Goal: Task Accomplishment & Management: Manage account settings

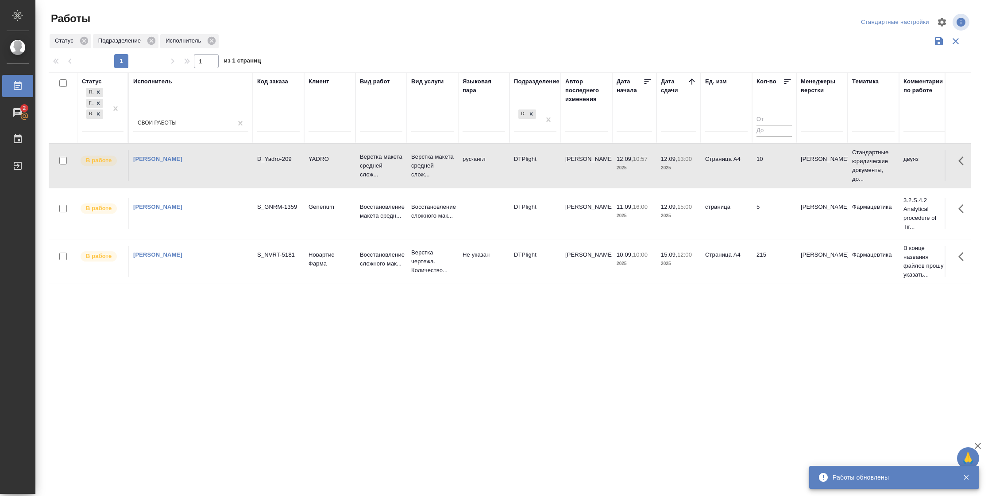
click at [721, 166] on td "Страница А4" at bounding box center [726, 165] width 51 height 31
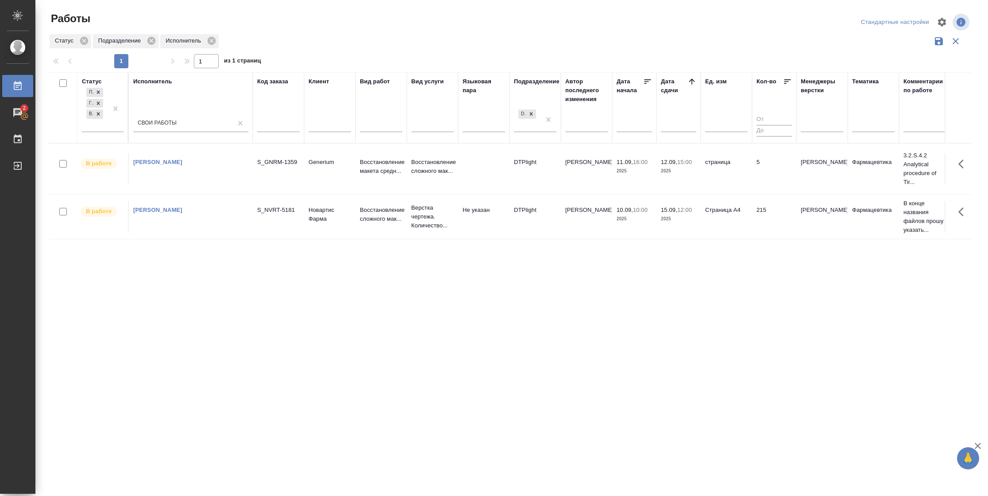
click at [766, 183] on td "5" at bounding box center [774, 168] width 44 height 31
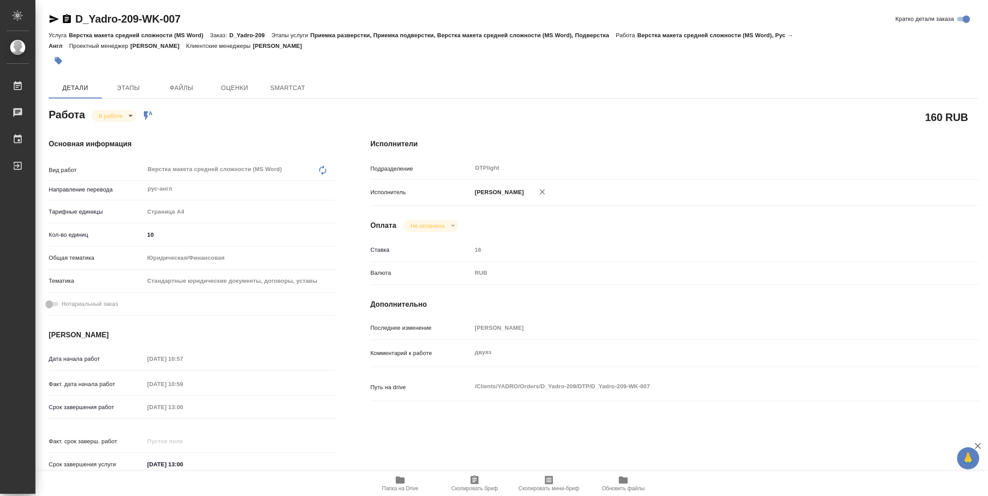
type textarea "x"
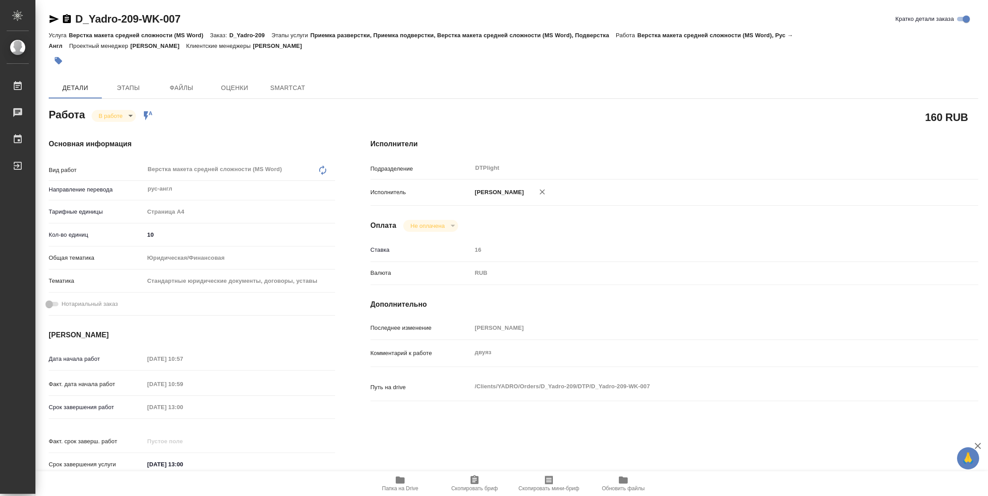
type textarea "x"
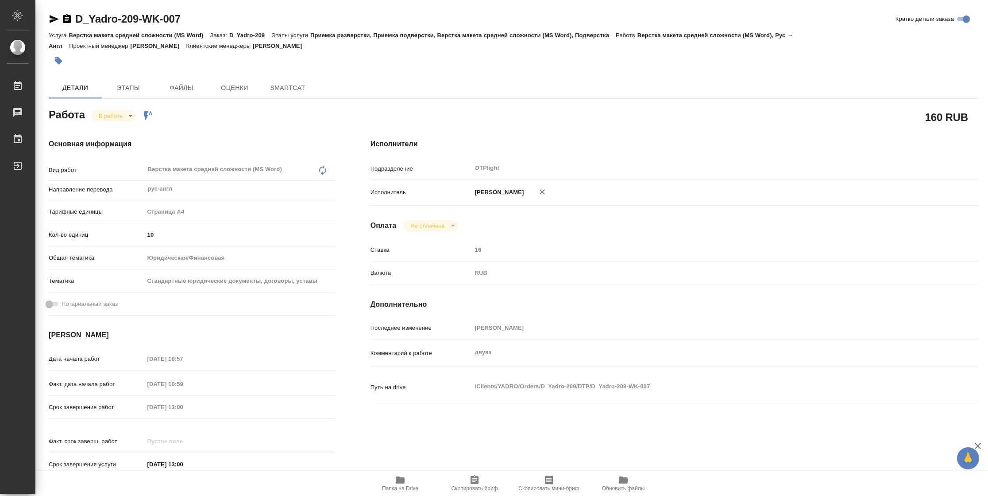
type textarea "x"
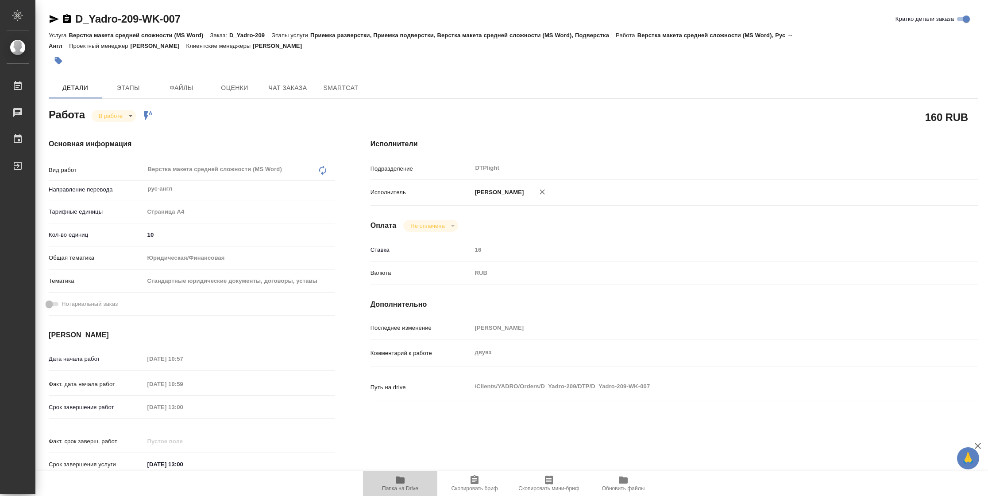
click at [406, 481] on span "Папка на Drive" at bounding box center [400, 482] width 64 height 17
type textarea "x"
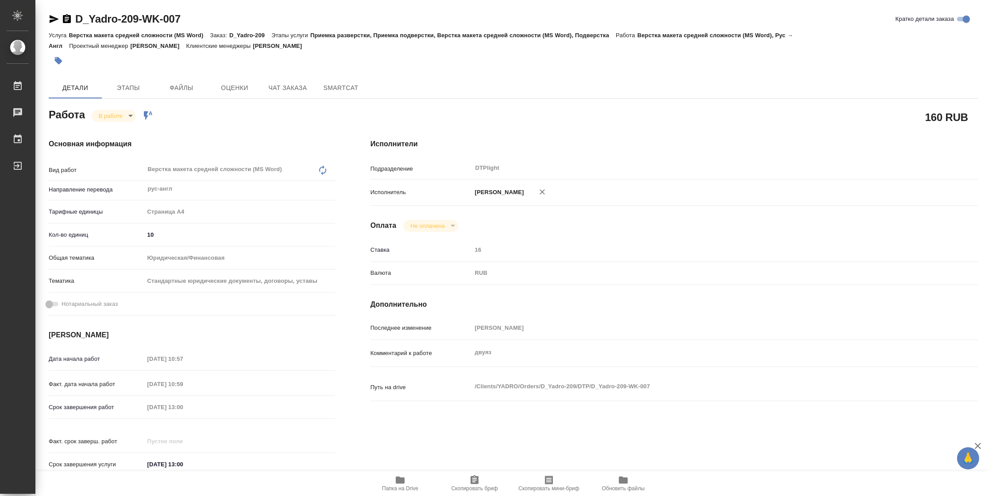
type textarea "x"
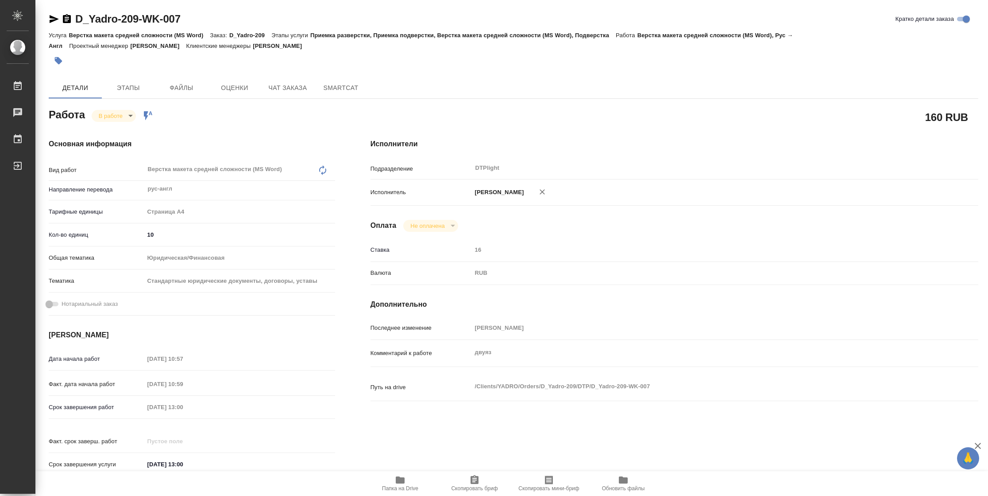
type textarea "x"
click at [120, 118] on body "🙏 .cls-1 fill:#fff; AWATERA Vasilyeva Natalia Работы 2 Чаты График Выйти D_Yadr…" at bounding box center [494, 248] width 988 height 496
click at [125, 131] on button "Выполнен" at bounding box center [115, 131] width 32 height 10
type textarea "x"
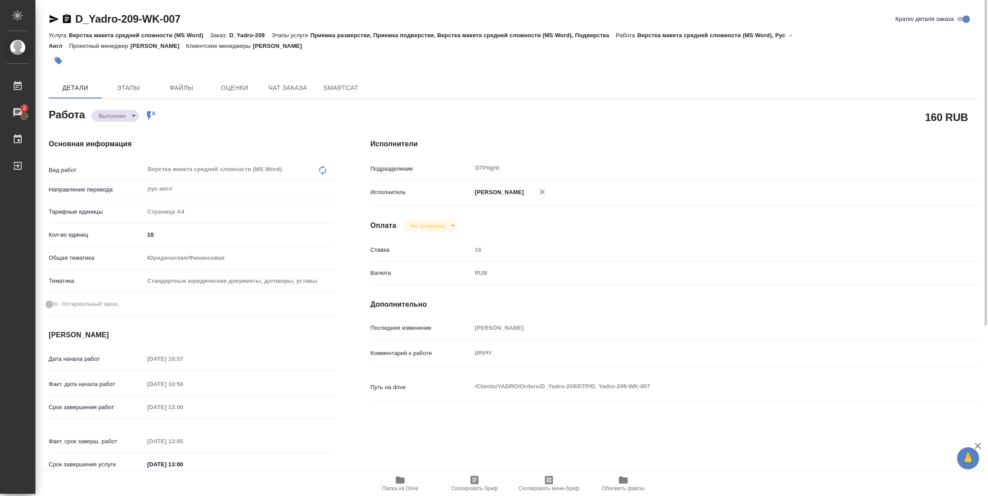
type textarea "x"
click at [57, 18] on icon "button" at bounding box center [54, 19] width 11 height 11
type textarea "x"
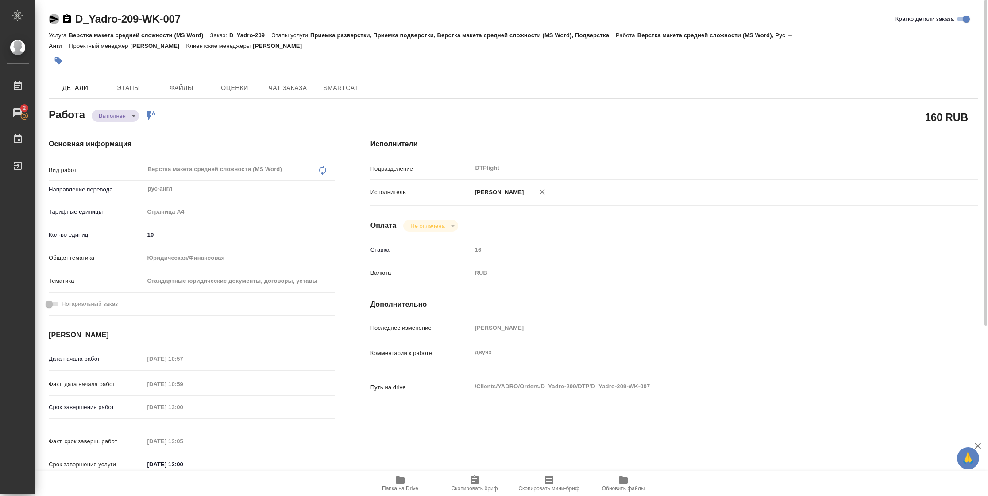
type textarea "x"
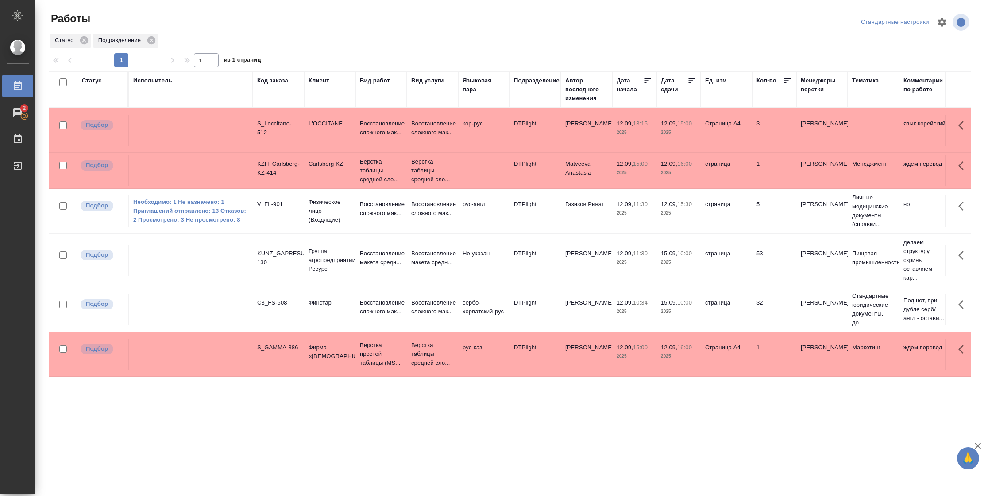
click at [689, 78] on icon at bounding box center [692, 80] width 9 height 9
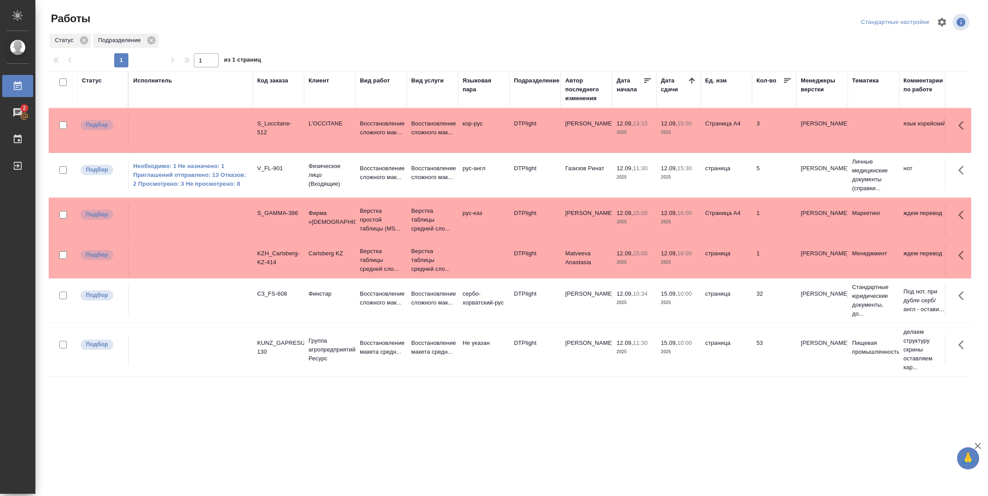
click at [687, 224] on p "2025" at bounding box center [678, 221] width 35 height 9
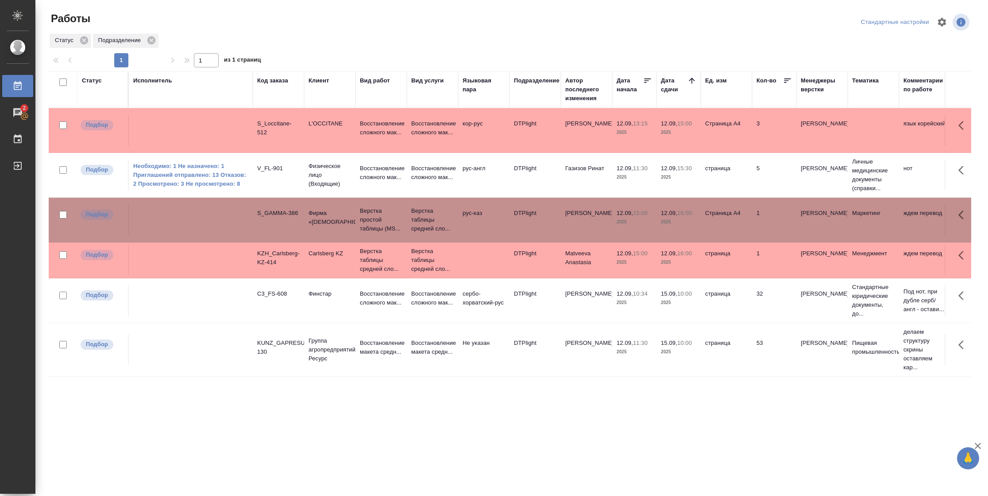
click at [687, 224] on p "2025" at bounding box center [678, 221] width 35 height 9
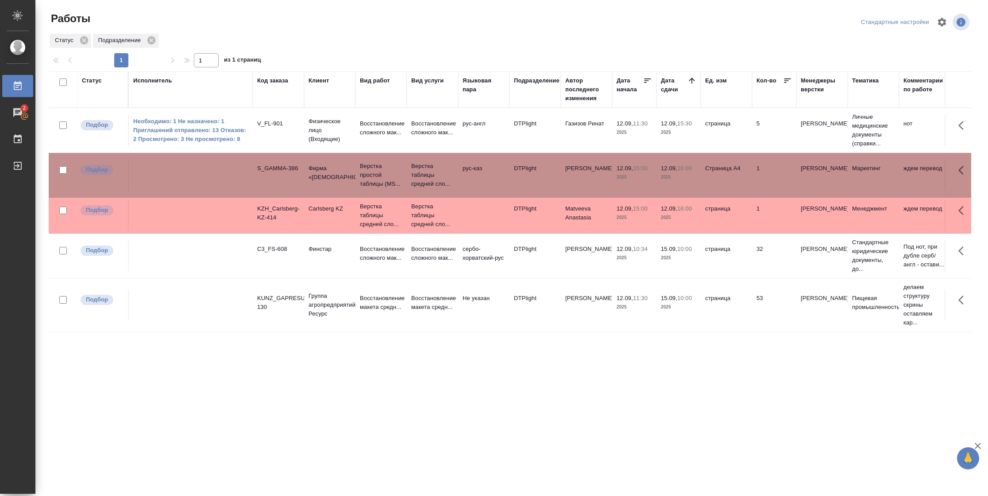
click at [639, 224] on td "12.09, 15:00 2025" at bounding box center [634, 215] width 44 height 31
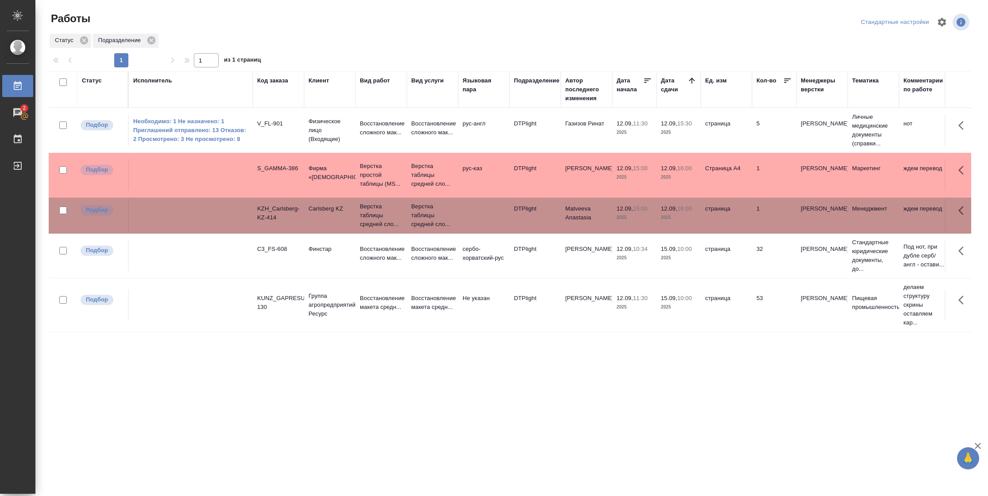
click at [639, 224] on td "12.09, 15:00 2025" at bounding box center [634, 215] width 44 height 31
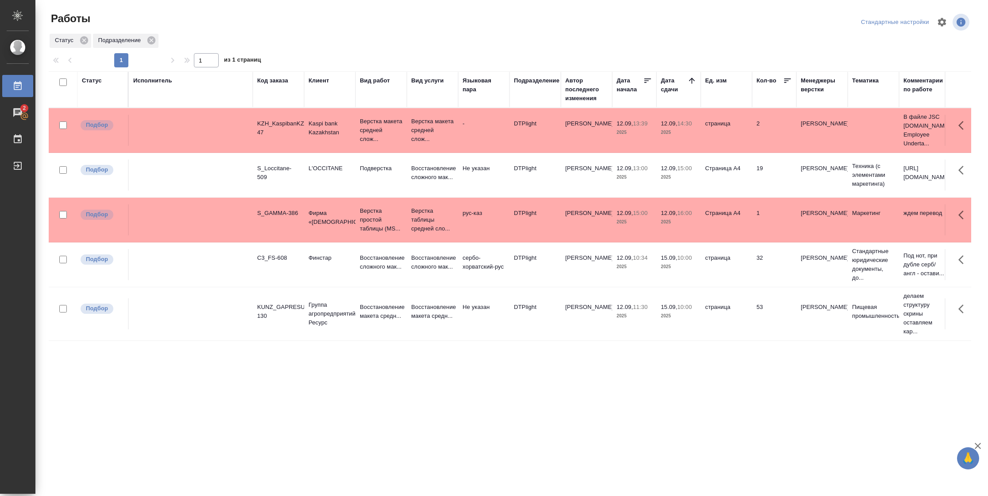
click at [93, 78] on div "Статус" at bounding box center [92, 80] width 20 height 9
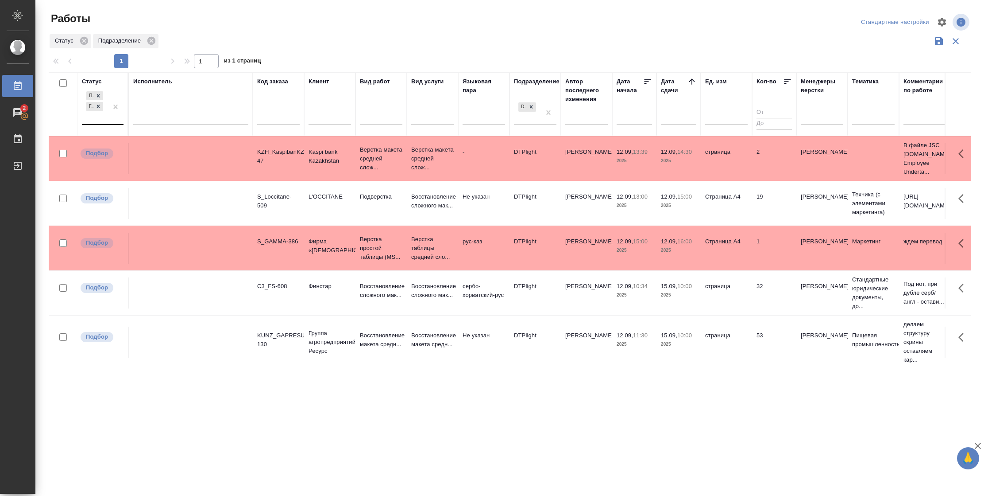
click at [113, 117] on div at bounding box center [116, 106] width 16 height 35
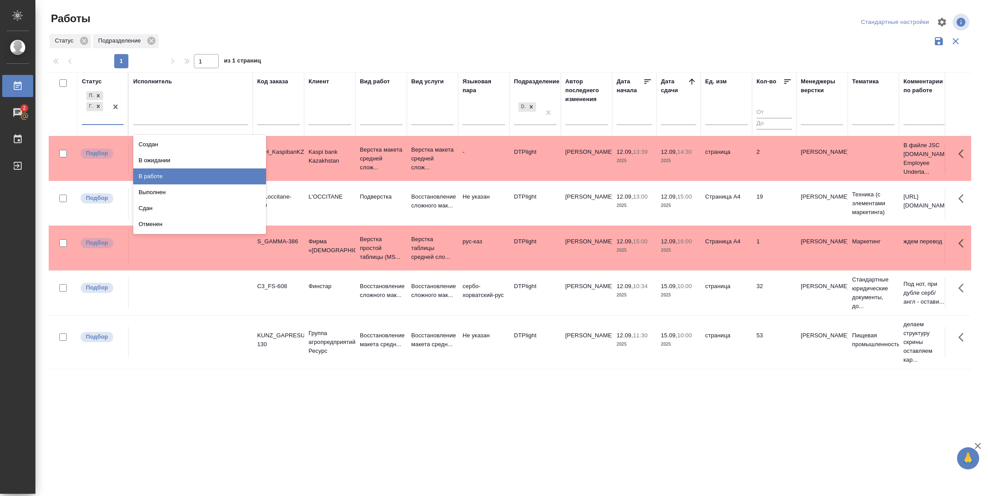
click at [190, 175] on div "В работе" at bounding box center [199, 176] width 133 height 16
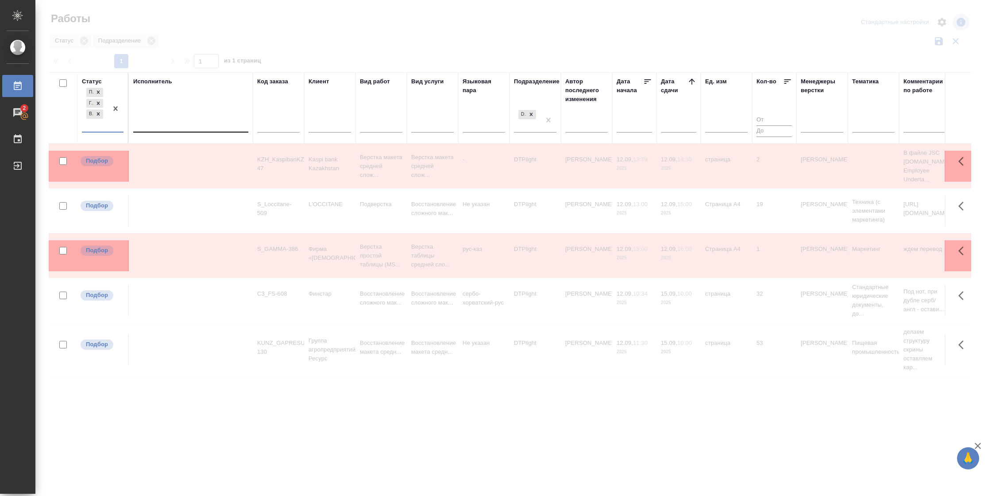
click at [195, 126] on div at bounding box center [190, 123] width 115 height 13
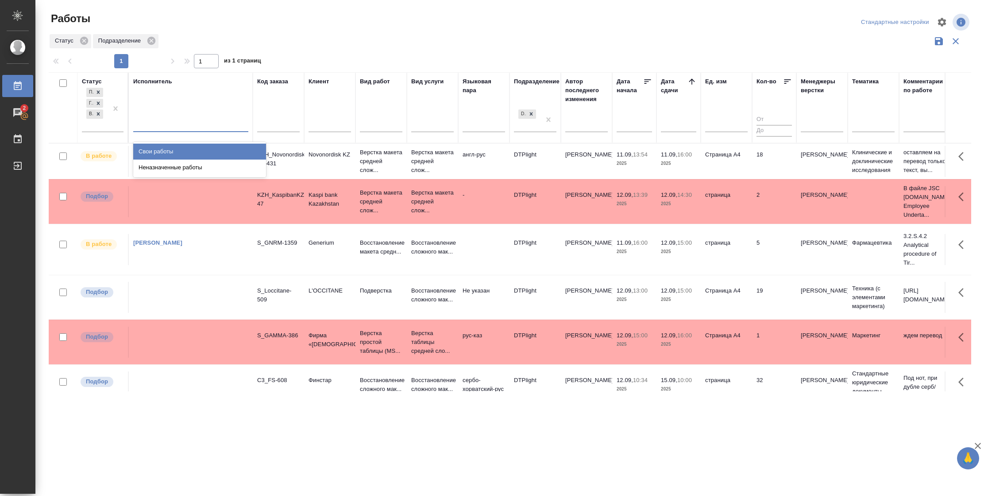
click at [190, 150] on div "Свои работы" at bounding box center [199, 151] width 133 height 16
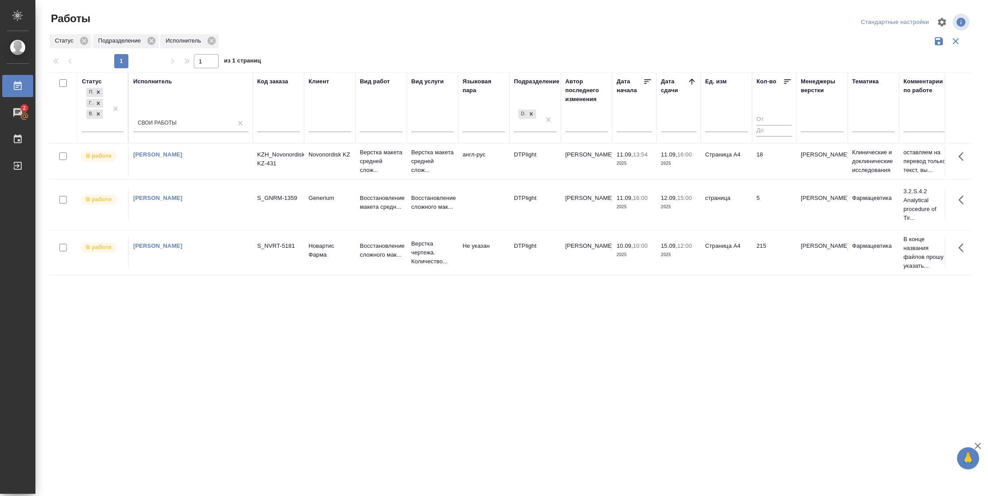
click at [710, 213] on td "страница" at bounding box center [726, 204] width 51 height 31
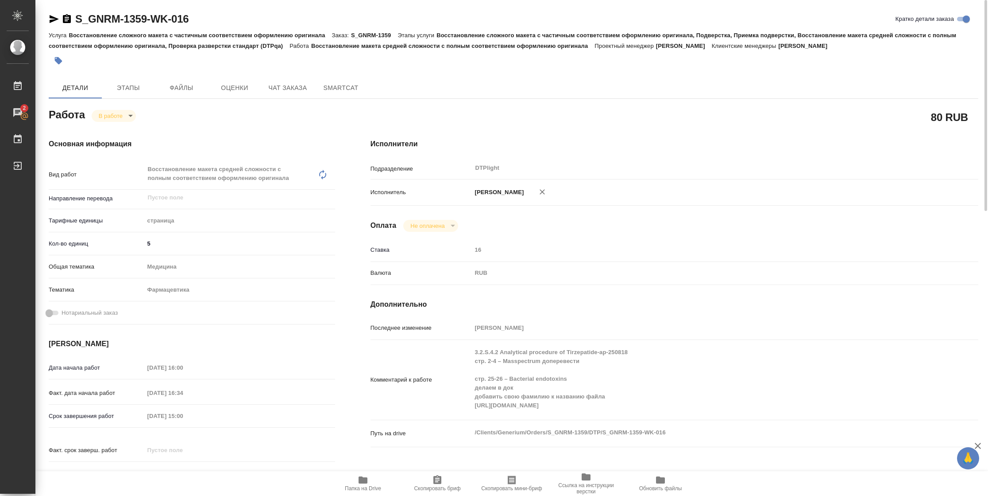
click at [54, 23] on icon "button" at bounding box center [54, 19] width 11 height 11
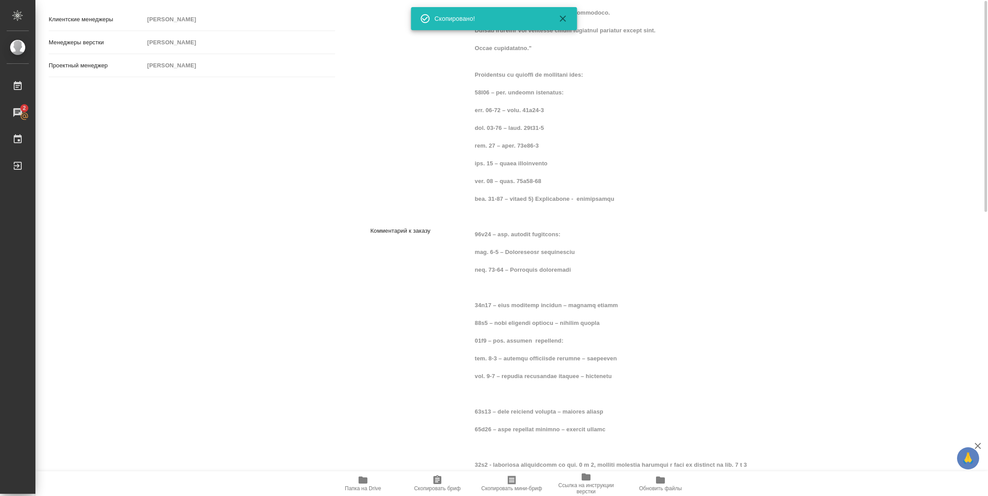
scroll to position [471, 0]
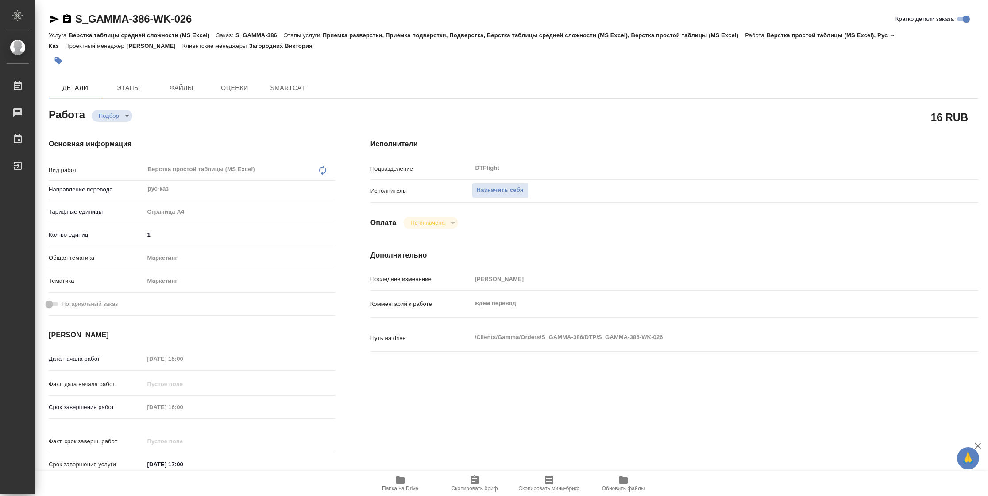
type textarea "x"
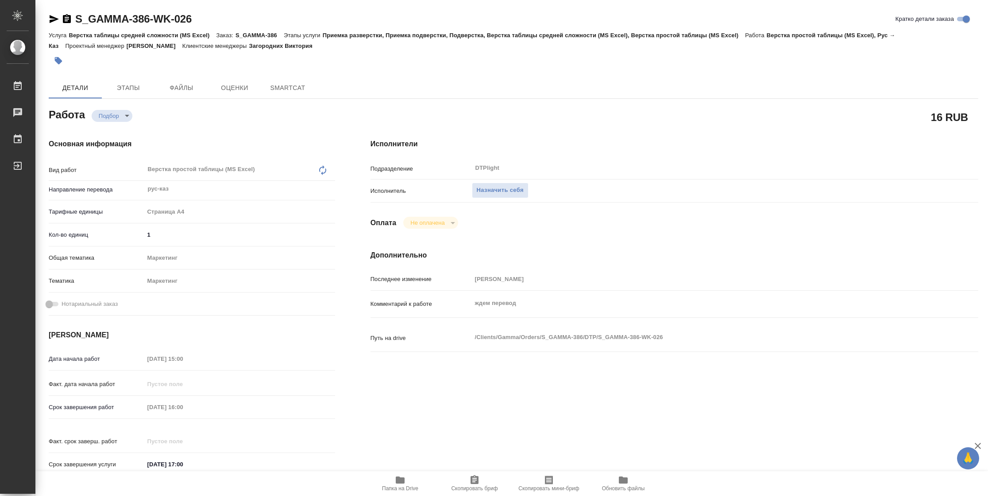
type textarea "x"
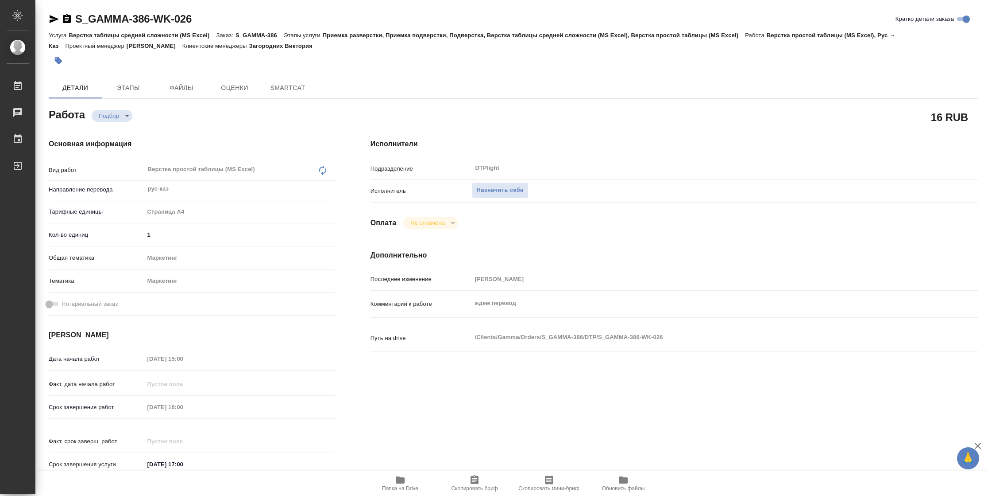
type textarea "x"
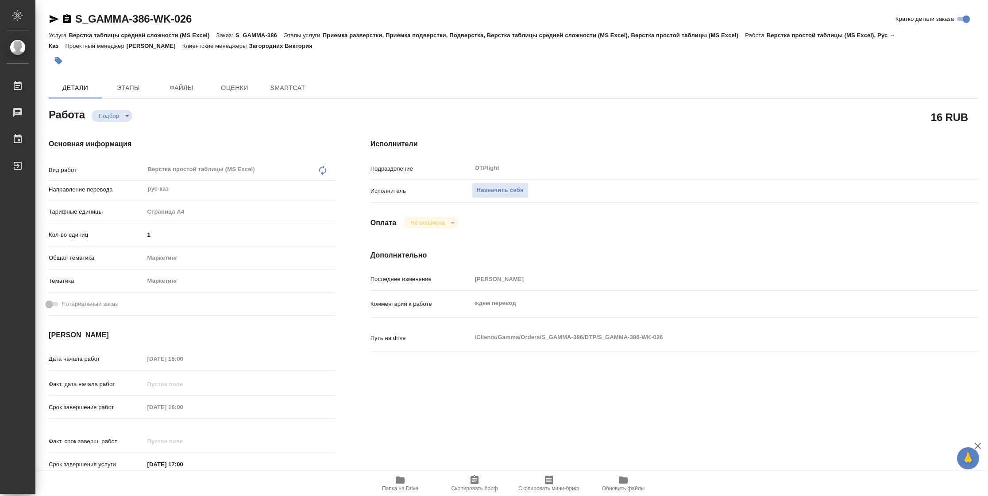
type textarea "x"
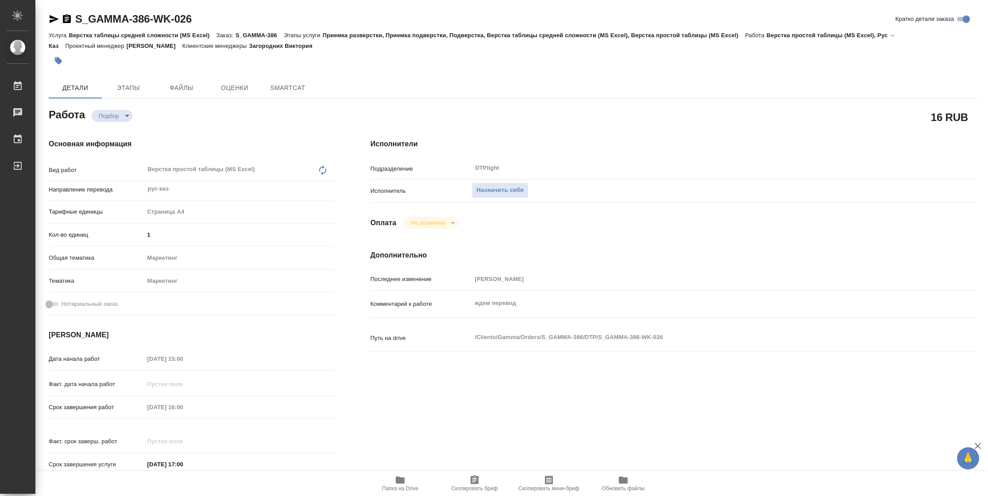
type textarea "x"
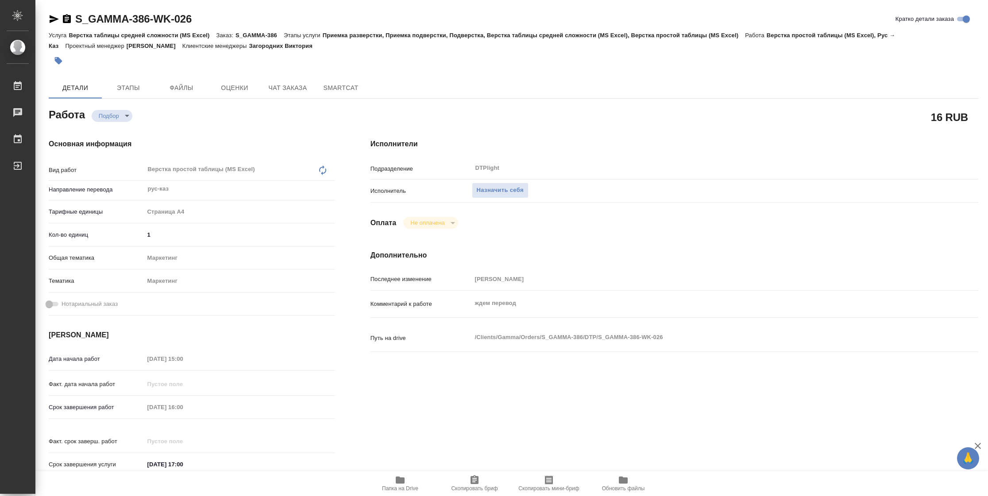
type textarea "x"
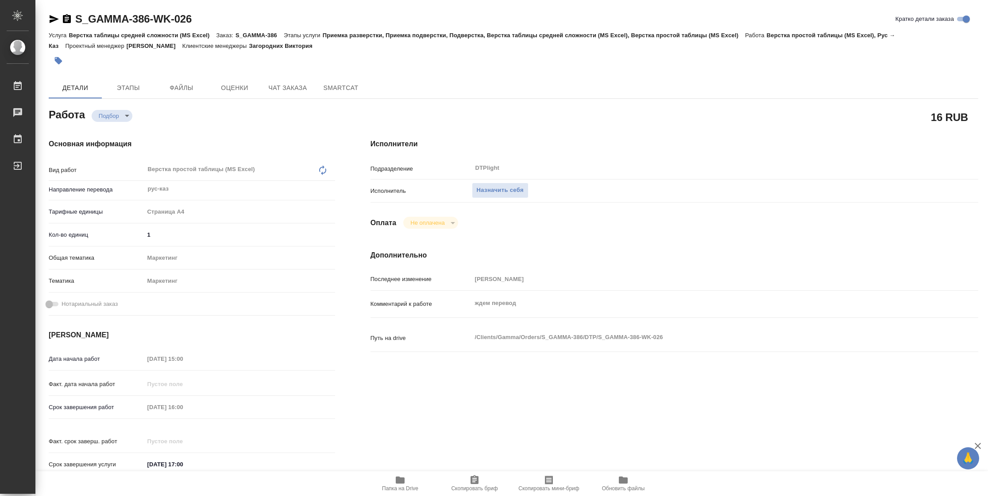
type textarea "x"
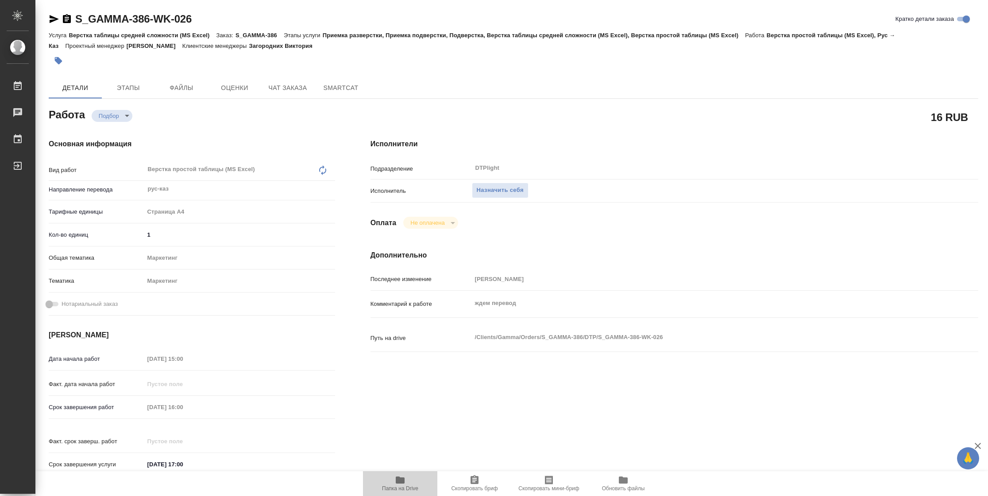
click at [403, 486] on span "Папка на Drive" at bounding box center [400, 488] width 36 height 6
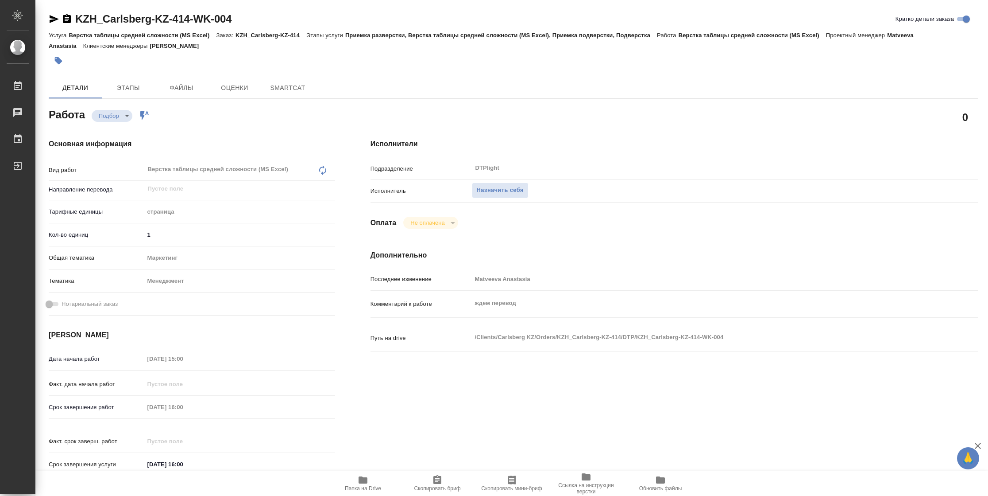
type textarea "x"
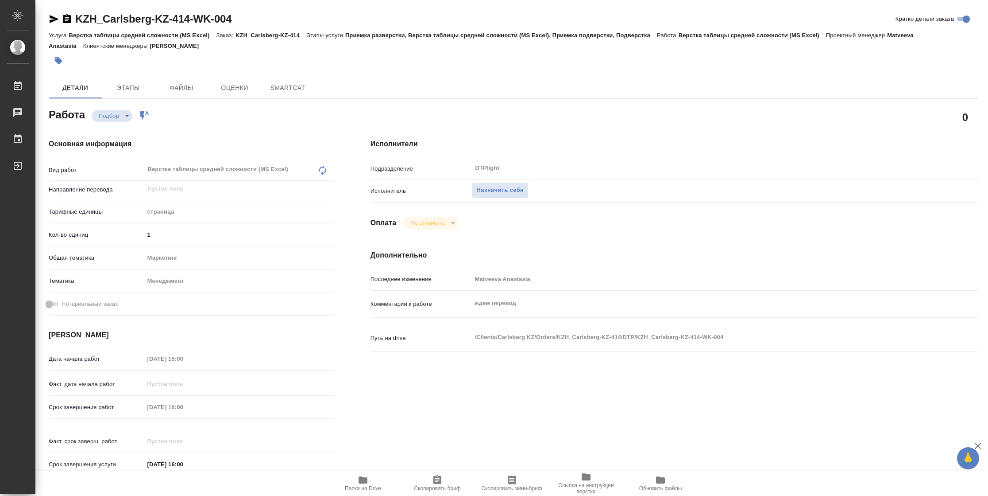
type textarea "x"
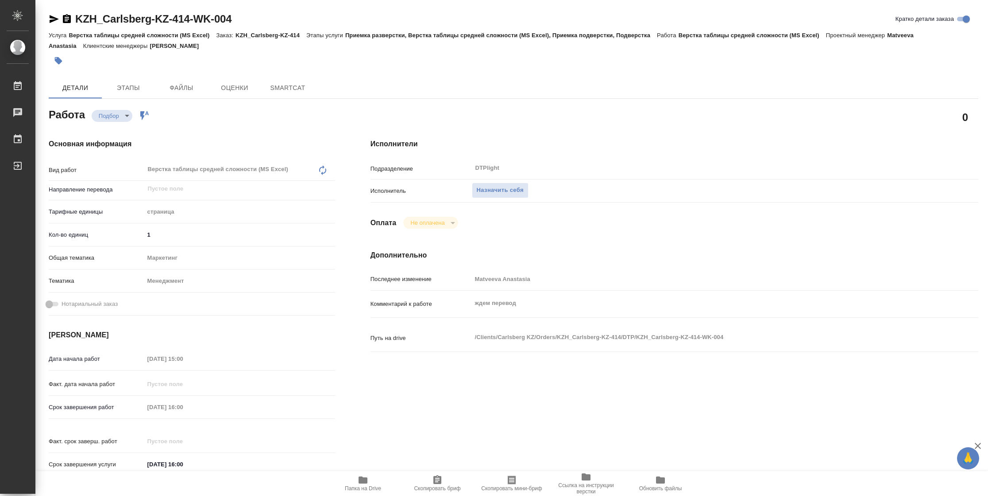
type textarea "x"
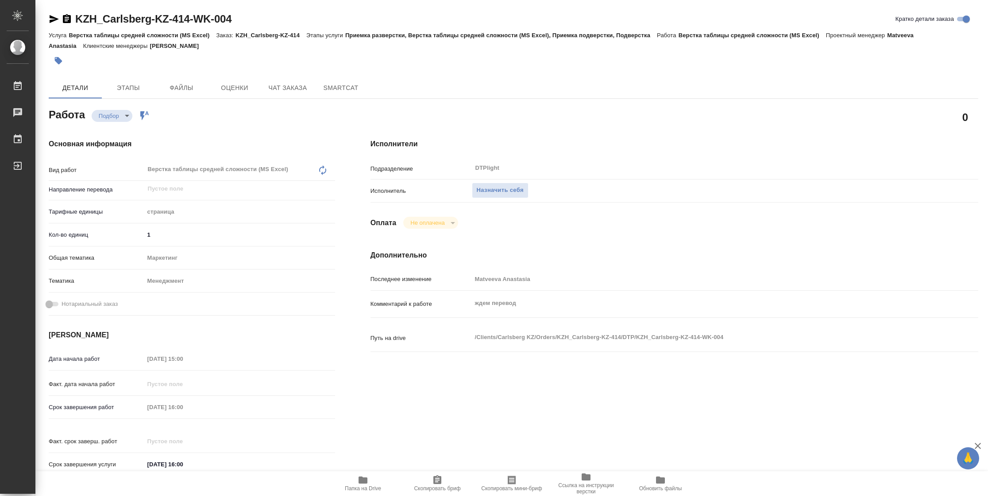
click at [366, 489] on span "Папка на Drive" at bounding box center [363, 488] width 36 height 6
type textarea "x"
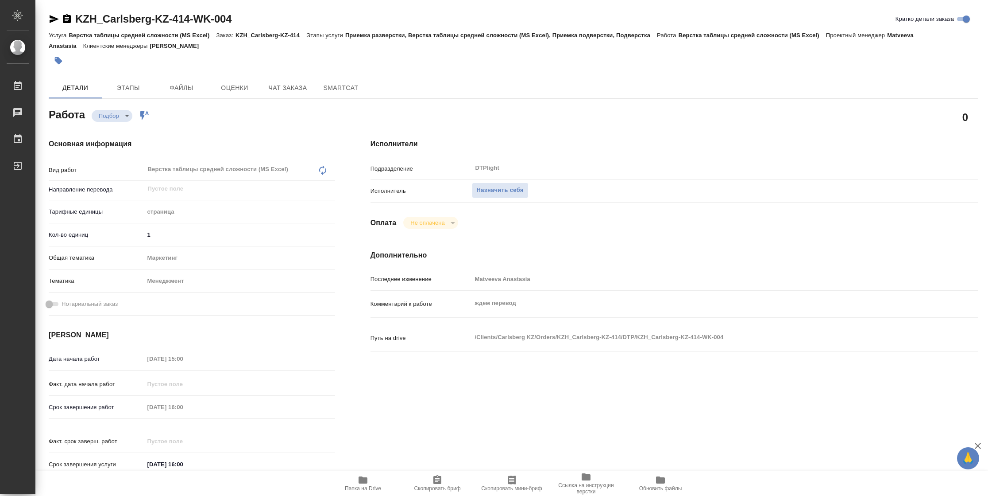
type textarea "x"
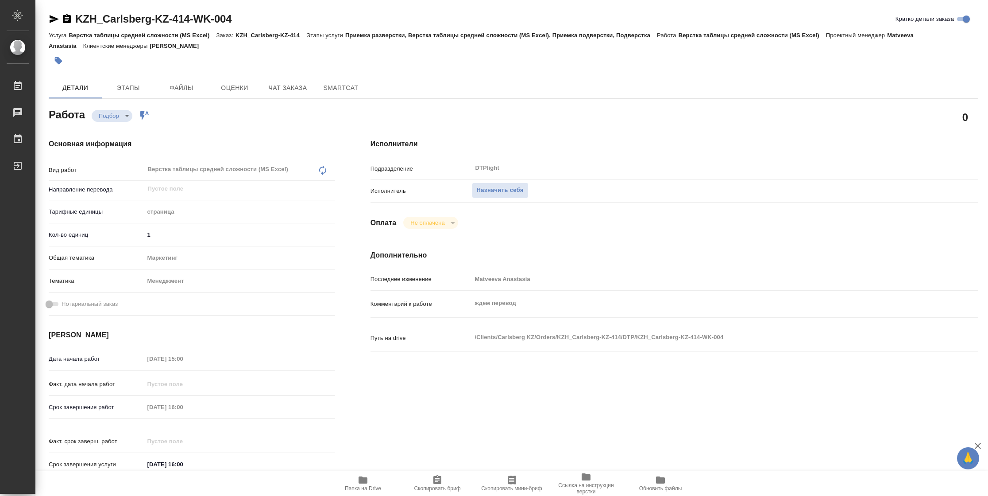
type textarea "x"
click at [495, 186] on span "Назначить себя" at bounding box center [500, 190] width 47 height 10
click at [504, 191] on span "Назначить себя" at bounding box center [500, 190] width 47 height 10
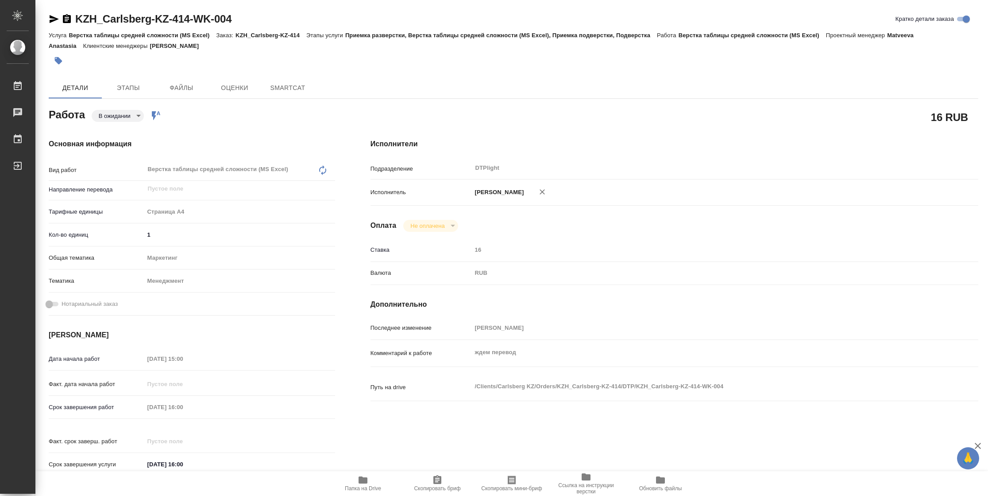
type textarea "x"
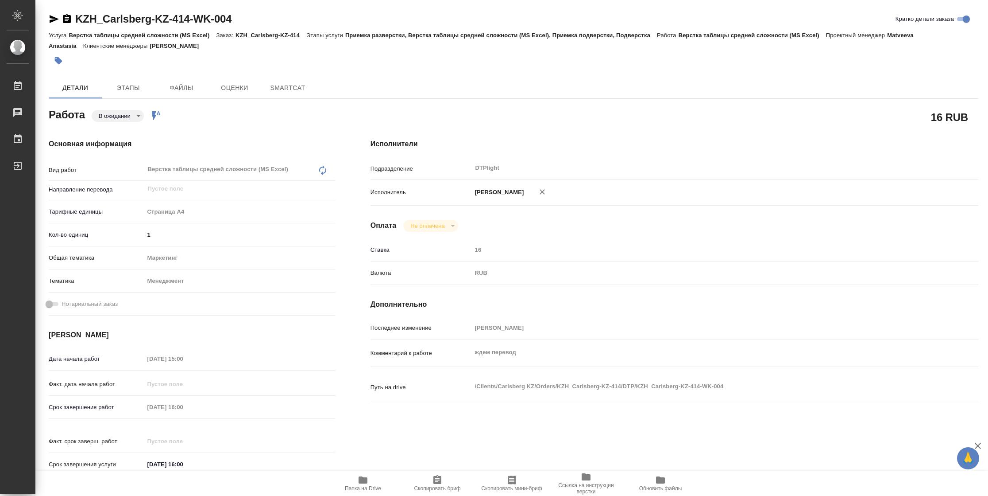
type textarea "x"
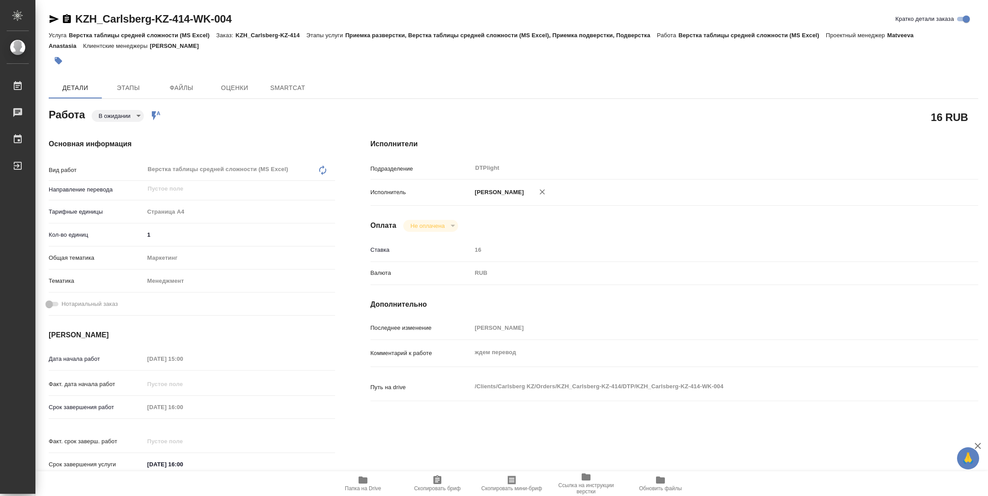
type textarea "x"
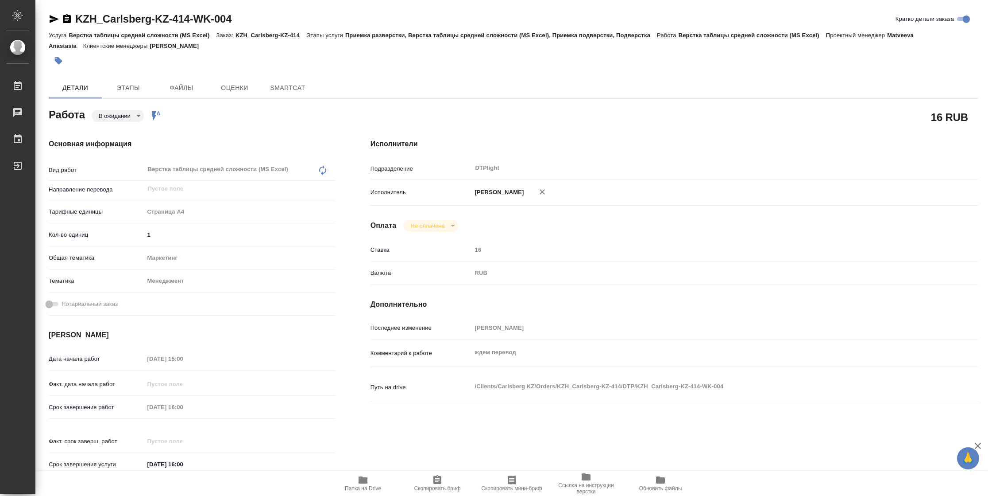
type textarea "x"
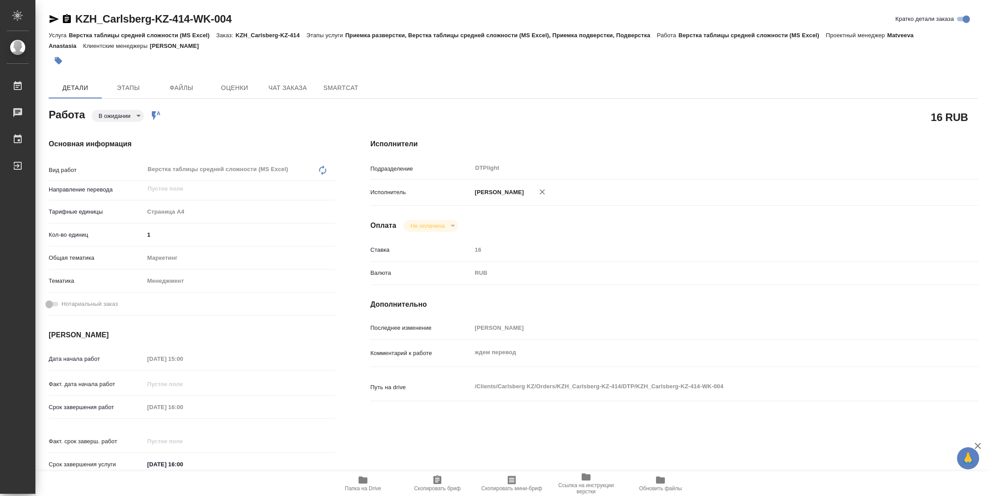
type textarea "x"
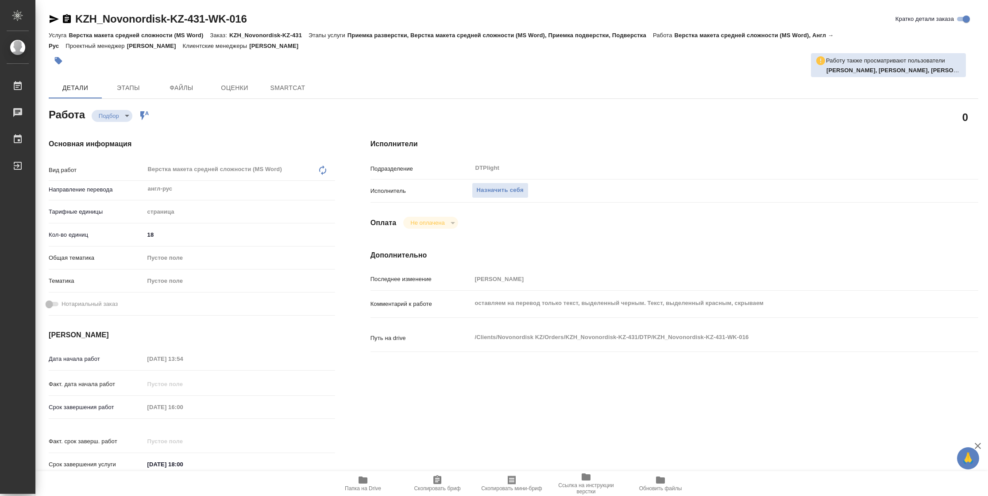
type textarea "x"
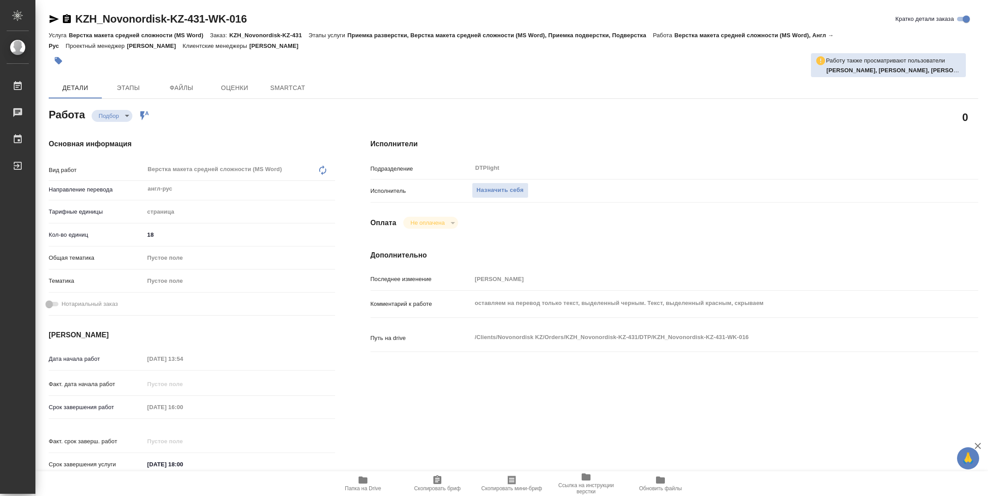
type textarea "x"
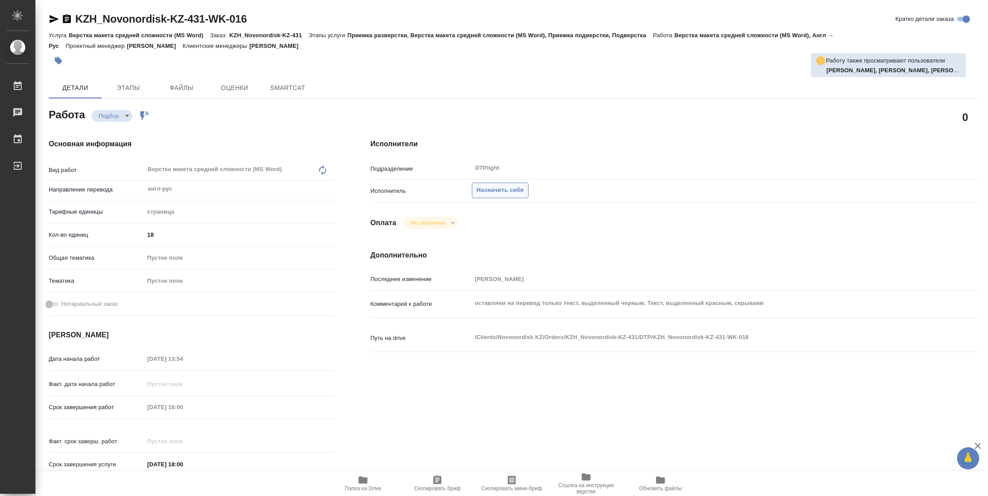
click at [507, 190] on span "Назначить себя" at bounding box center [500, 190] width 47 height 10
type textarea "x"
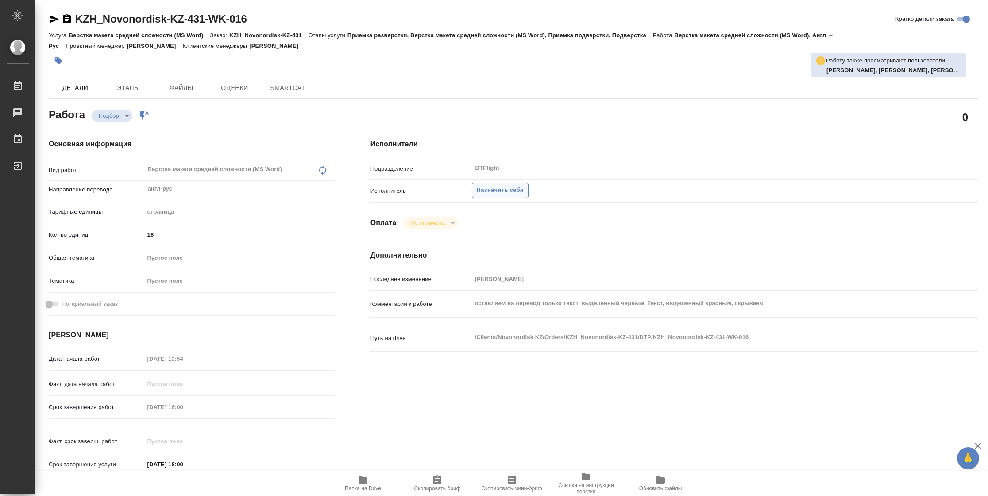
type textarea "x"
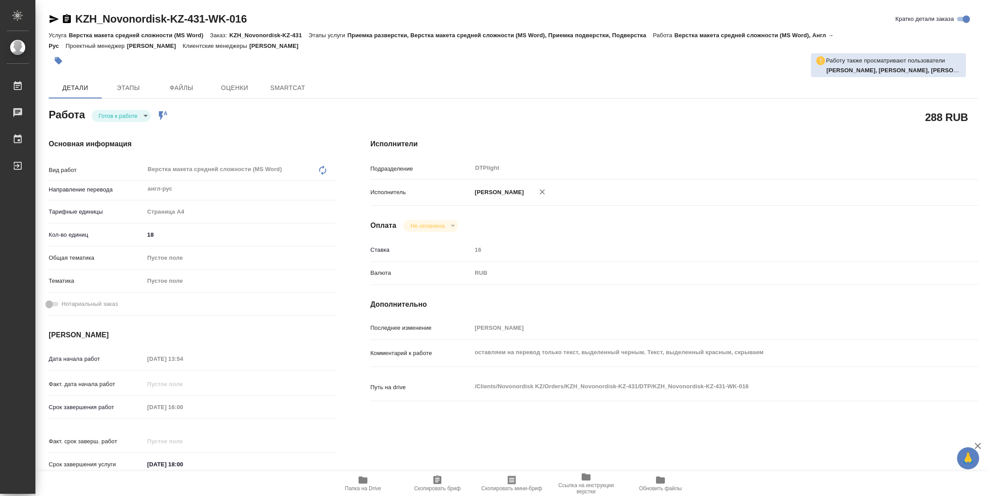
type textarea "x"
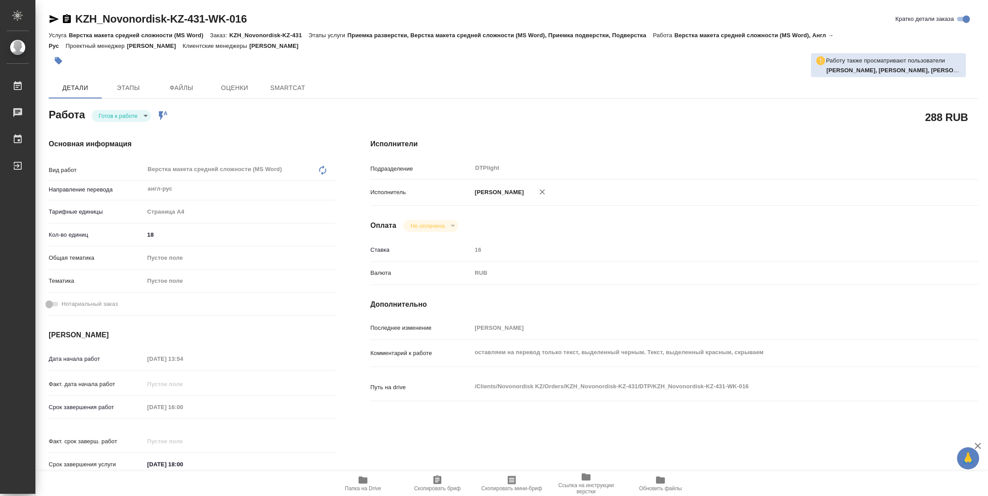
type textarea "x"
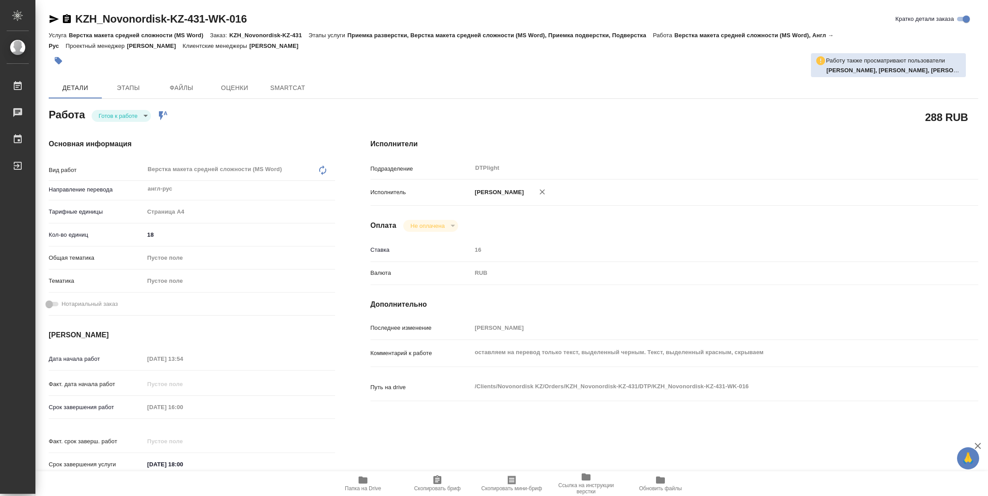
type textarea "x"
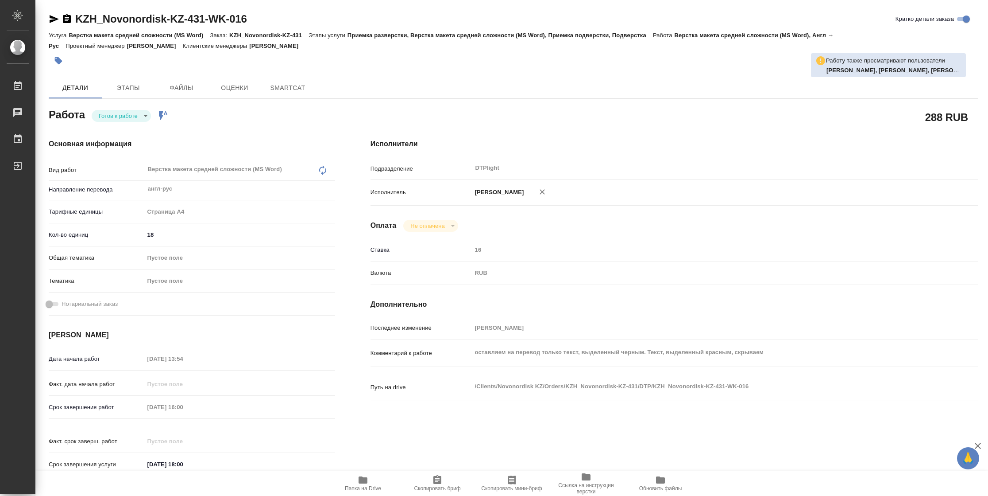
click at [126, 112] on body "🙏 .cls-1 fill:#fff; AWATERA Vasilyeva Natalia Работы Чаты График Выйти KZH_Novo…" at bounding box center [494, 248] width 988 height 496
type textarea "x"
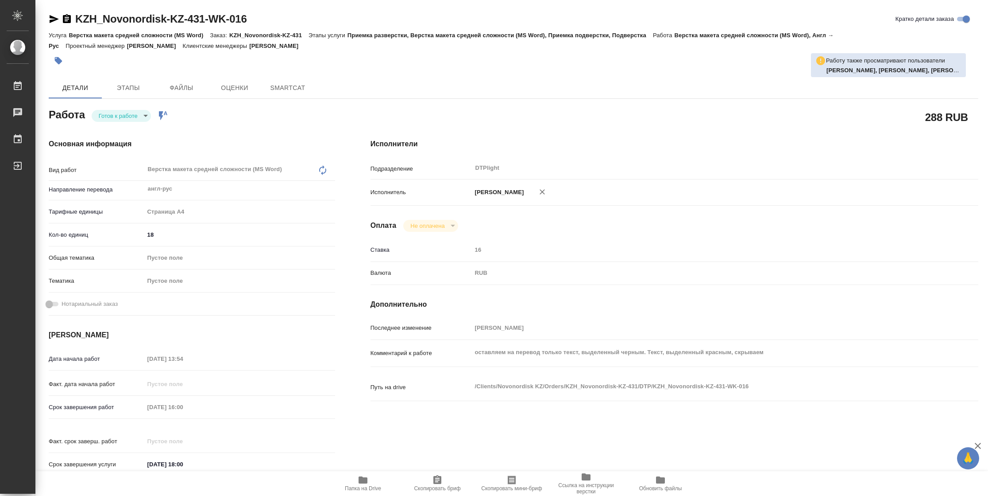
type textarea "x"
click at [126, 112] on button "В работе" at bounding box center [113, 116] width 29 height 10
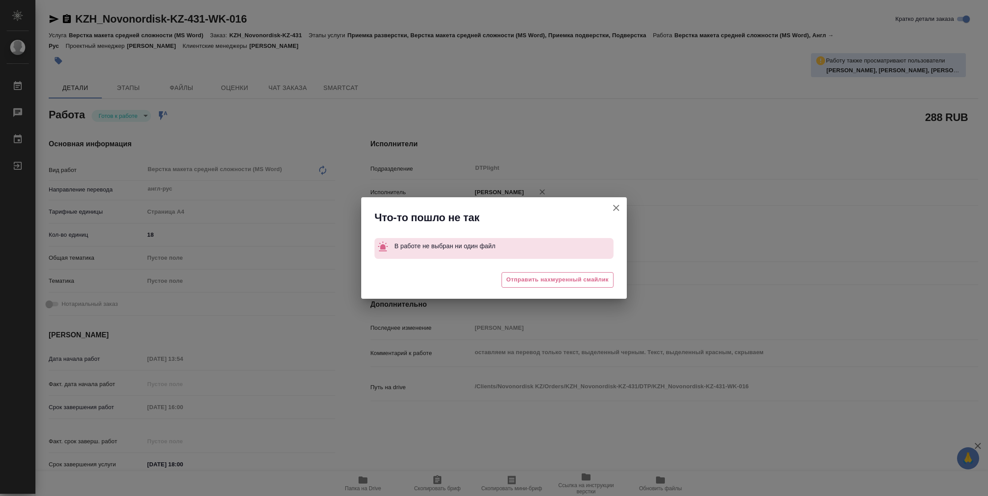
type textarea "x"
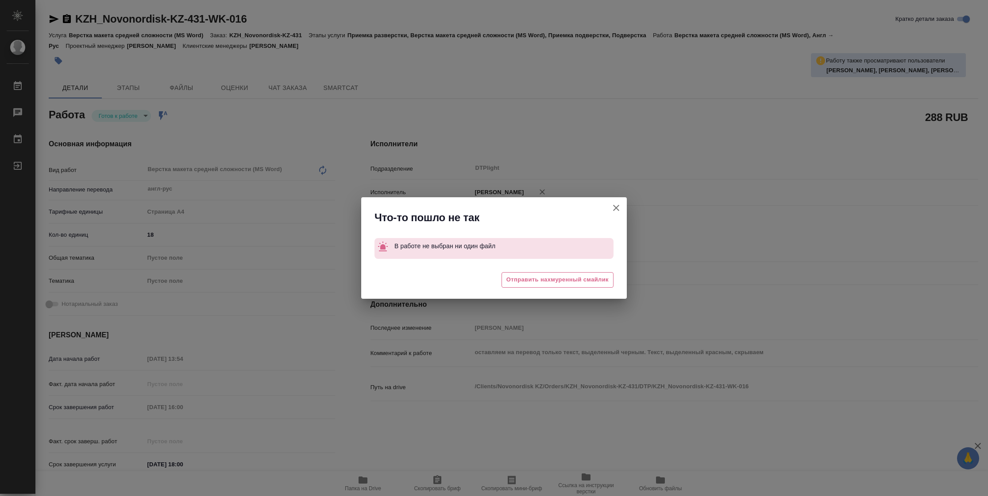
type textarea "x"
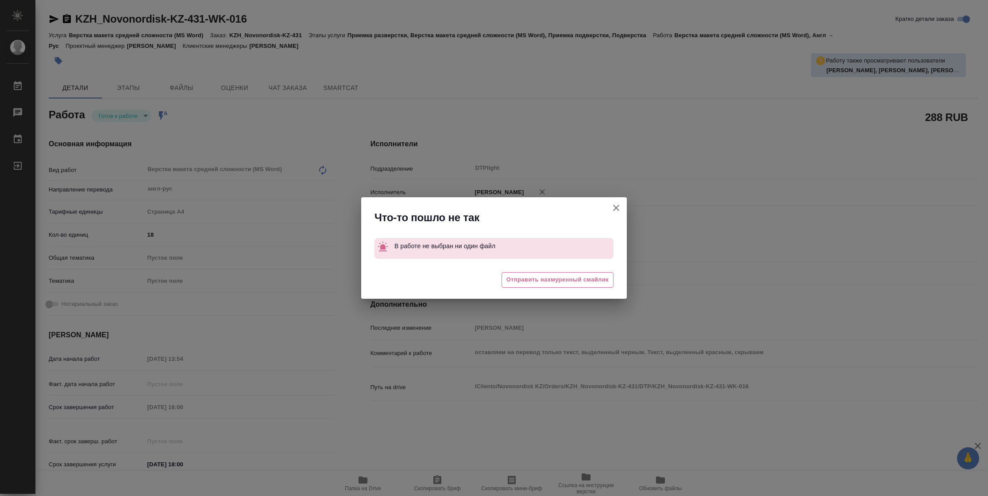
type textarea "x"
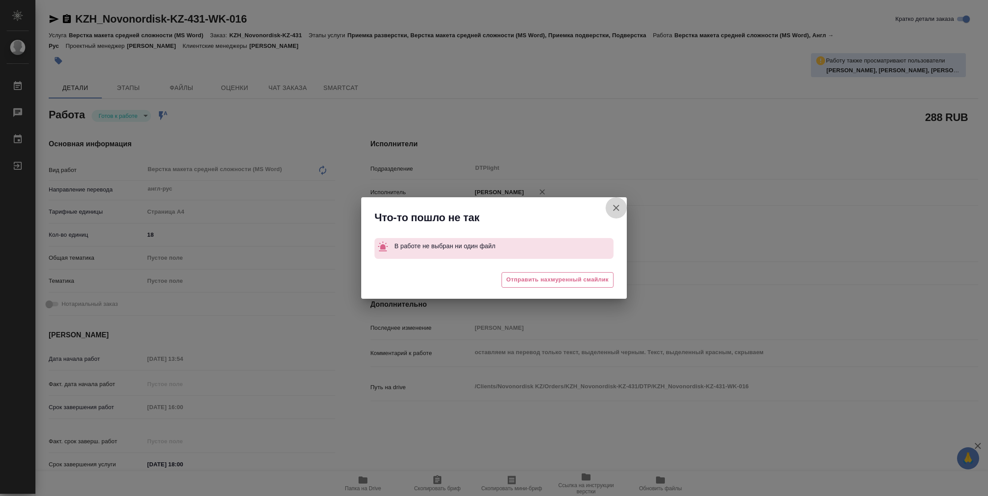
drag, startPoint x: 616, startPoint y: 210, endPoint x: 368, endPoint y: 109, distance: 267.8
click at [616, 209] on icon "button" at bounding box center [616, 207] width 11 height 11
type textarea "x"
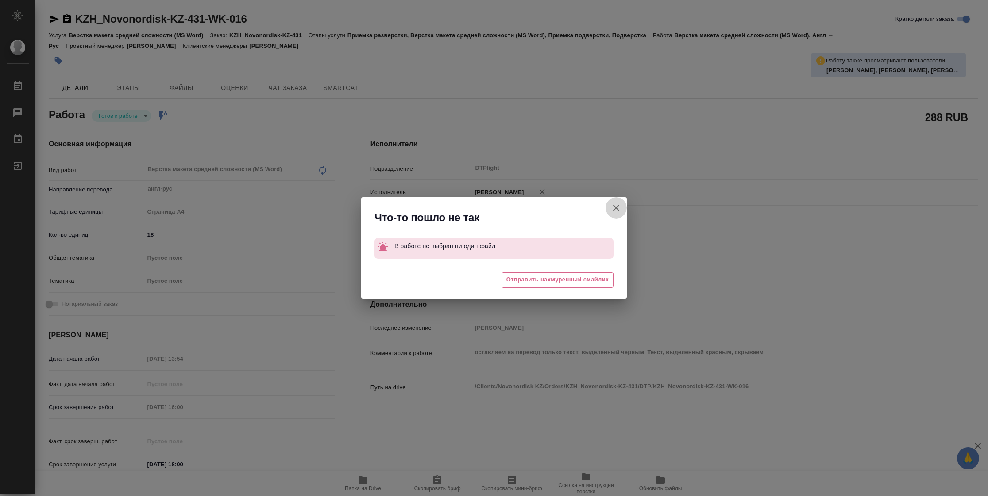
type textarea "x"
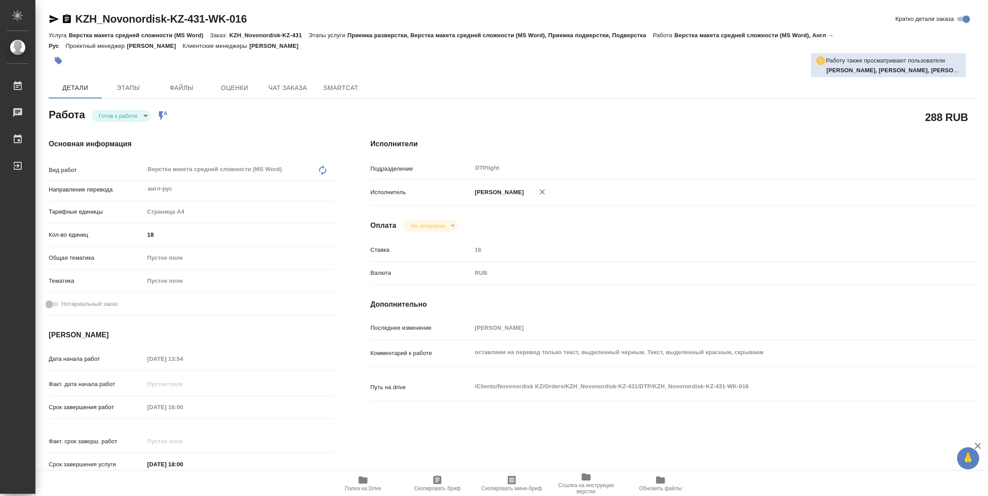
type textarea "x"
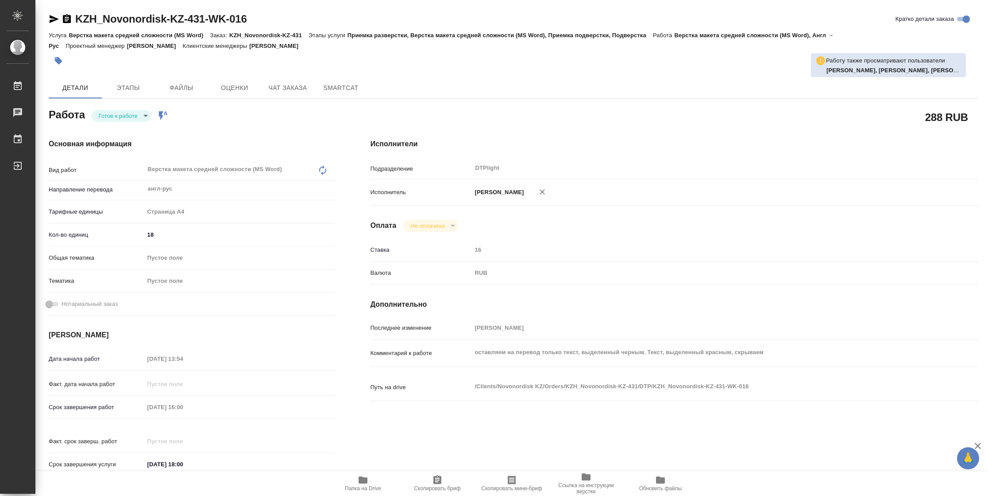
drag, startPoint x: 54, startPoint y: 19, endPoint x: 99, endPoint y: 172, distance: 158.8
click at [55, 21] on icon "button" at bounding box center [54, 19] width 11 height 11
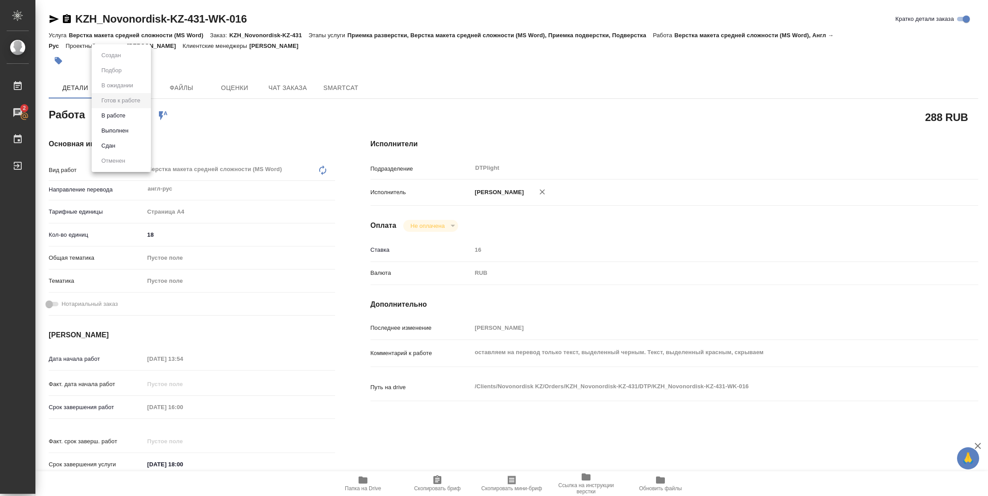
click at [140, 118] on body "🙏 .cls-1 fill:#fff; AWATERA Vasilyeva Natalia Работы 2 Чаты График Выйти KZH_No…" at bounding box center [494, 248] width 988 height 496
click at [127, 117] on button "В работе" at bounding box center [113, 116] width 29 height 10
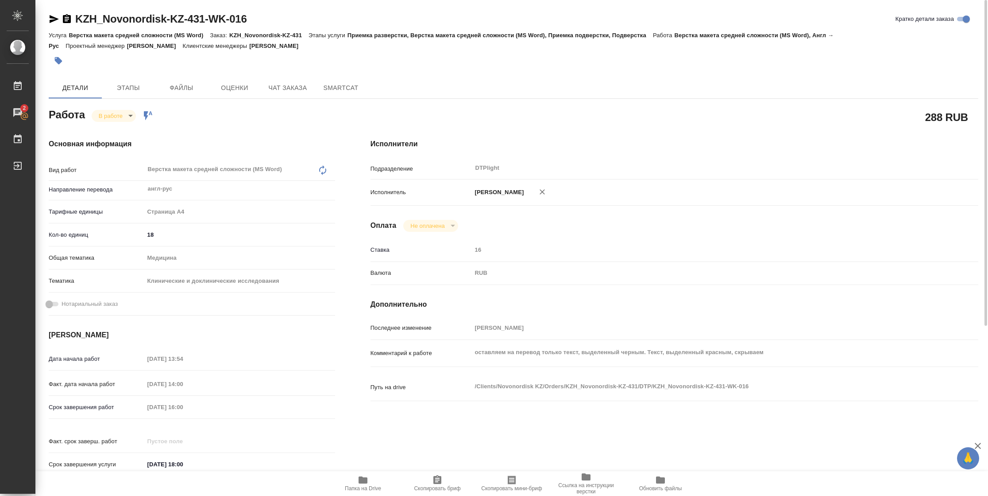
type textarea "x"
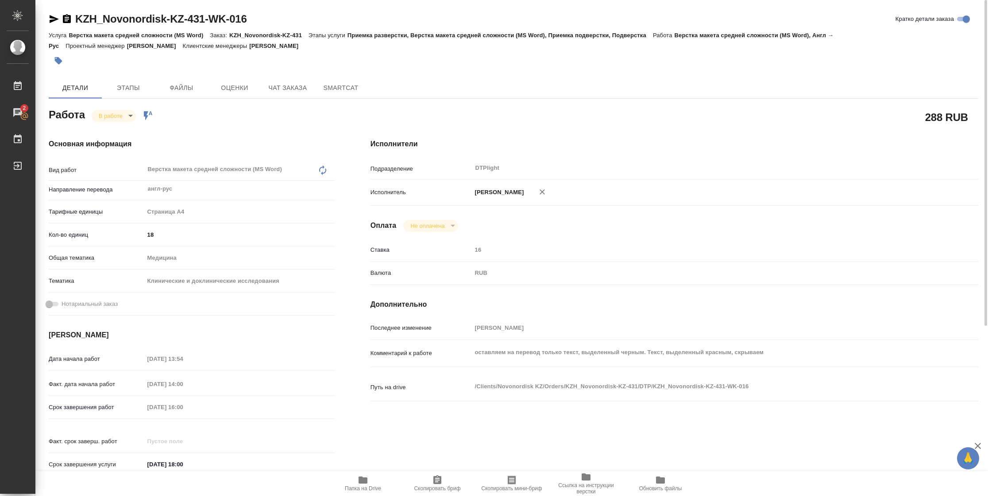
type textarea "x"
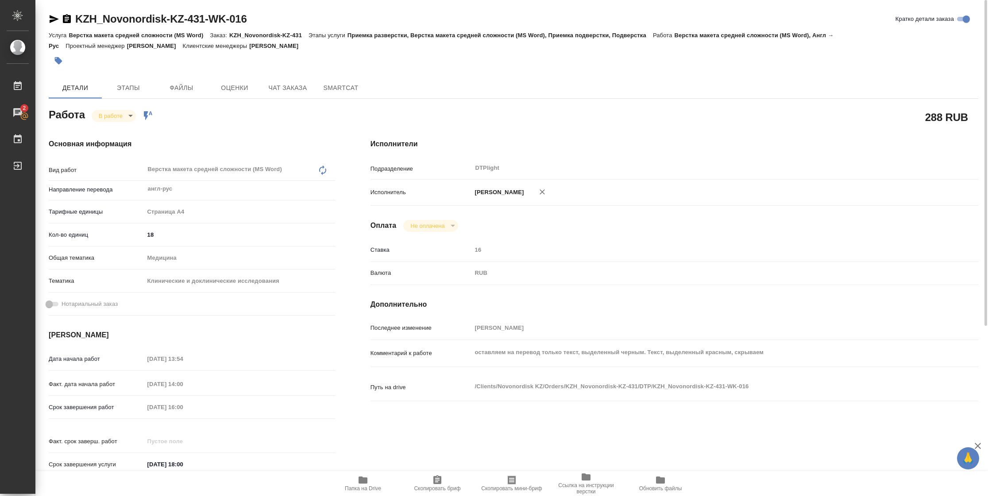
type textarea "x"
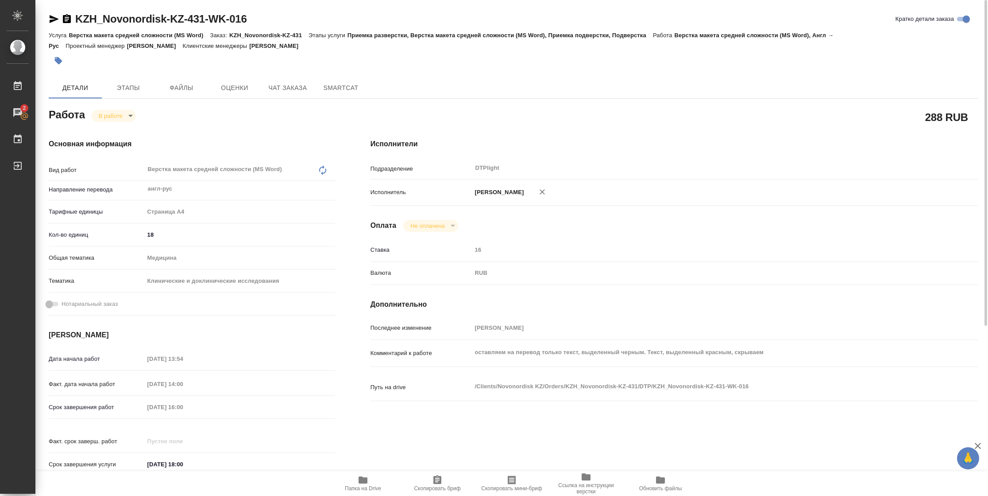
click at [362, 485] on span "Папка на Drive" at bounding box center [363, 488] width 36 height 6
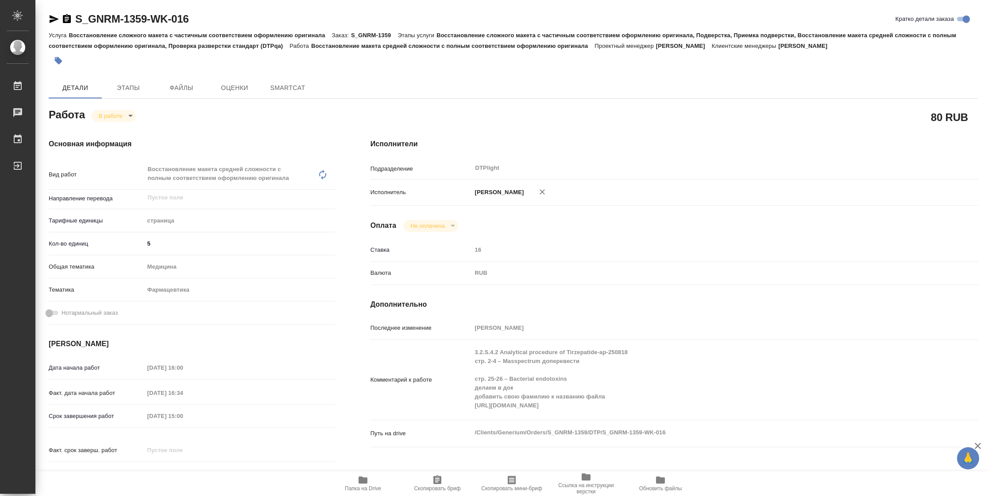
type textarea "x"
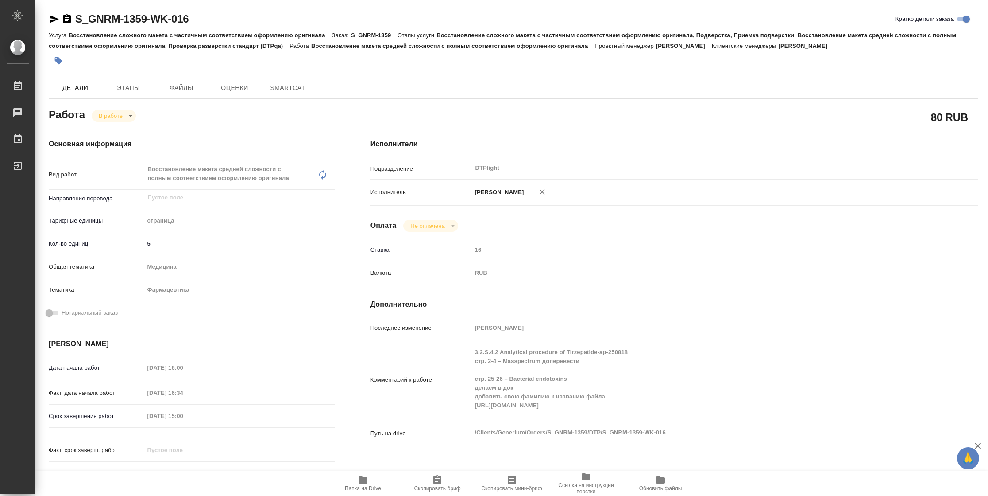
type textarea "x"
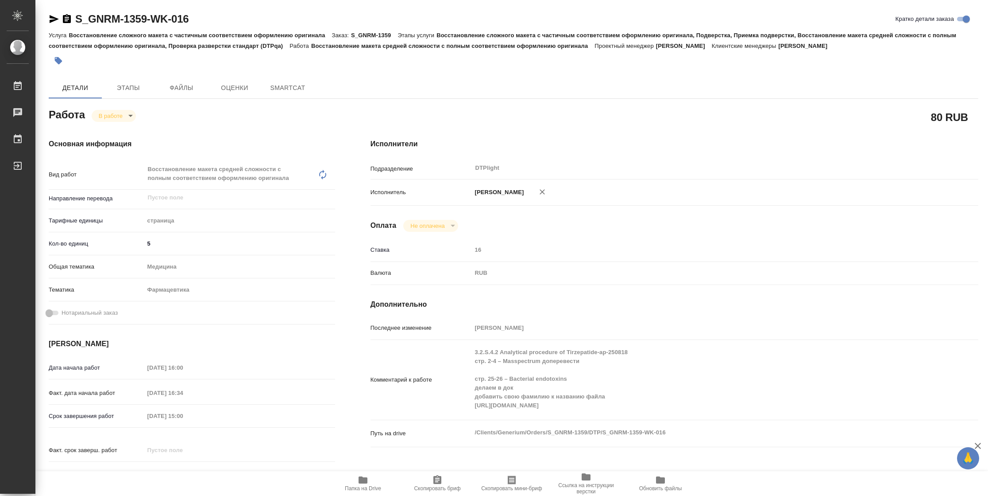
type textarea "x"
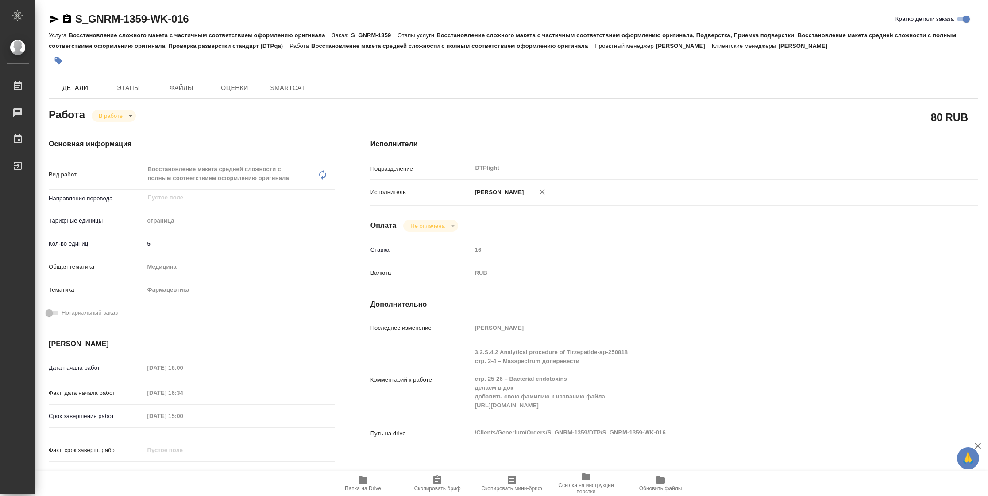
type textarea "x"
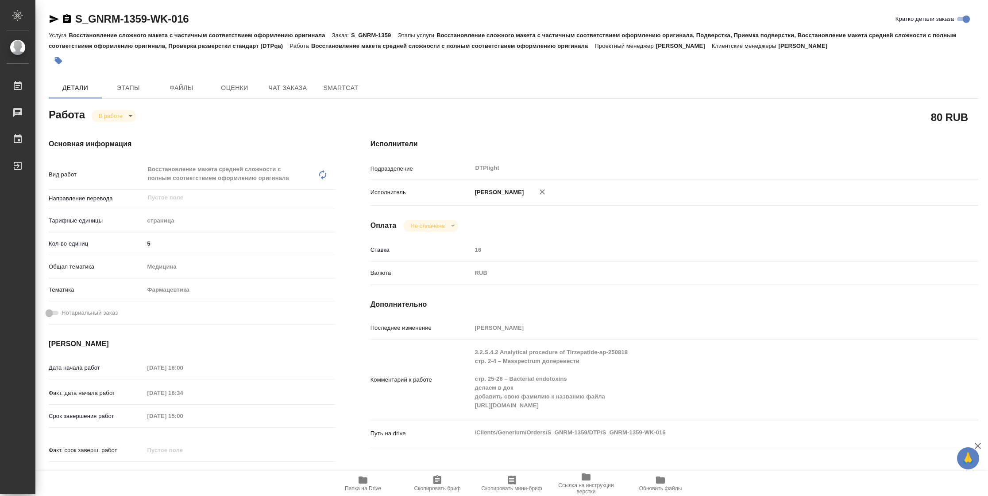
click at [370, 487] on span "Папка на Drive" at bounding box center [363, 488] width 36 height 6
type textarea "x"
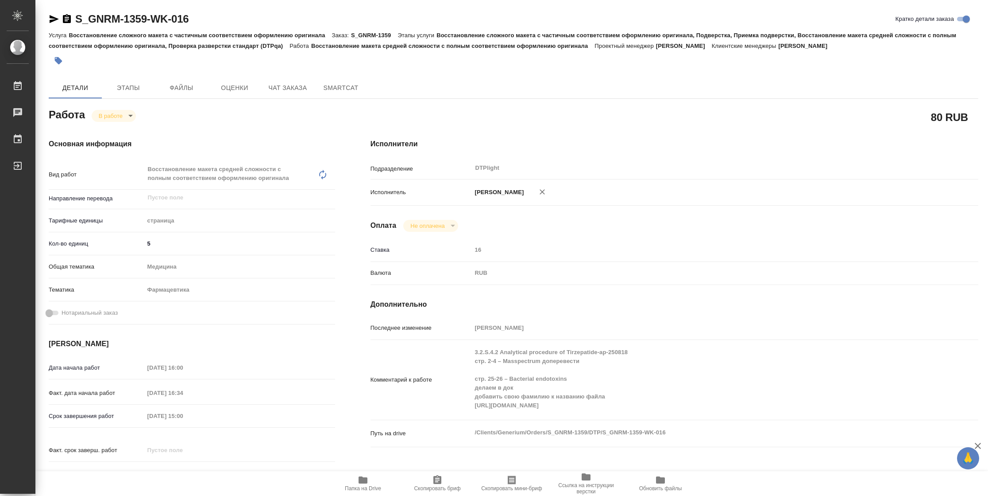
type textarea "x"
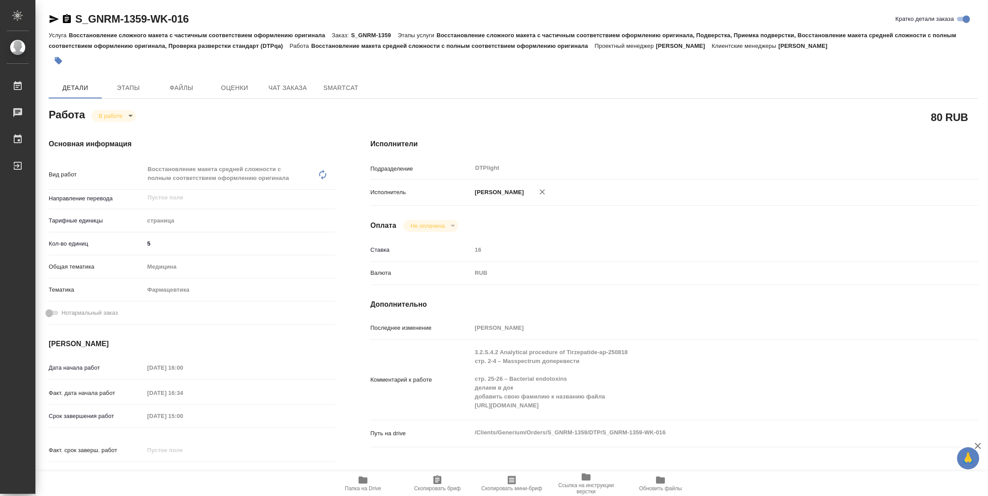
type textarea "x"
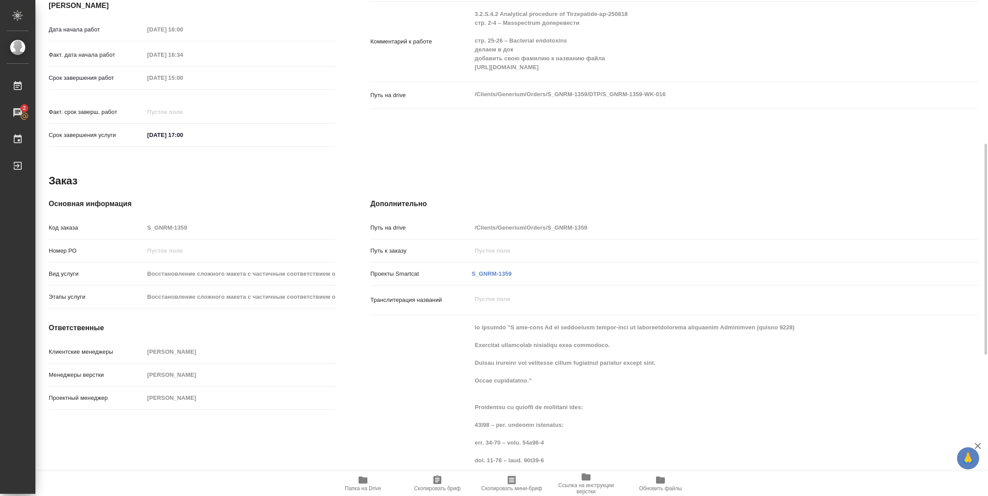
scroll to position [6, 0]
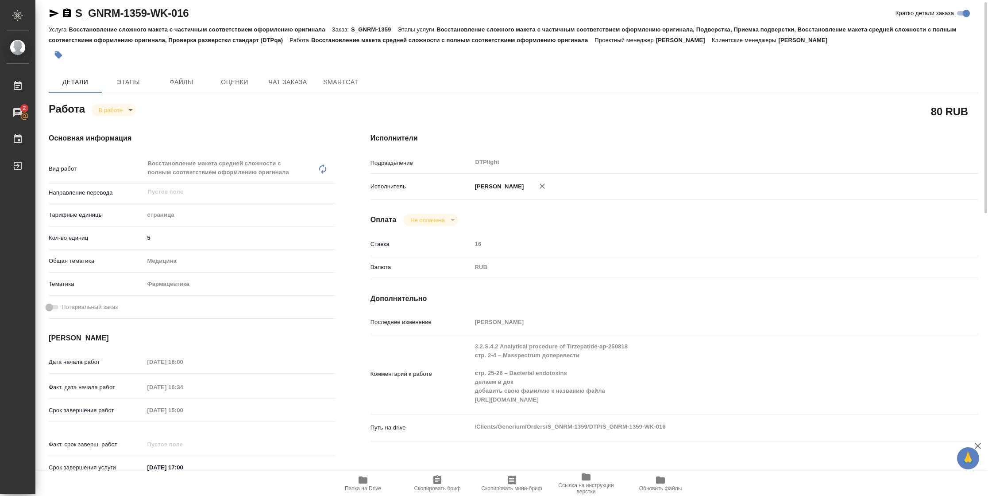
click at [124, 106] on body "🙏 .cls-1 fill:#fff; AWATERA Vasilyeva Natalia Работы 2 Чаты График Выйти S_GNRM…" at bounding box center [494, 248] width 988 height 496
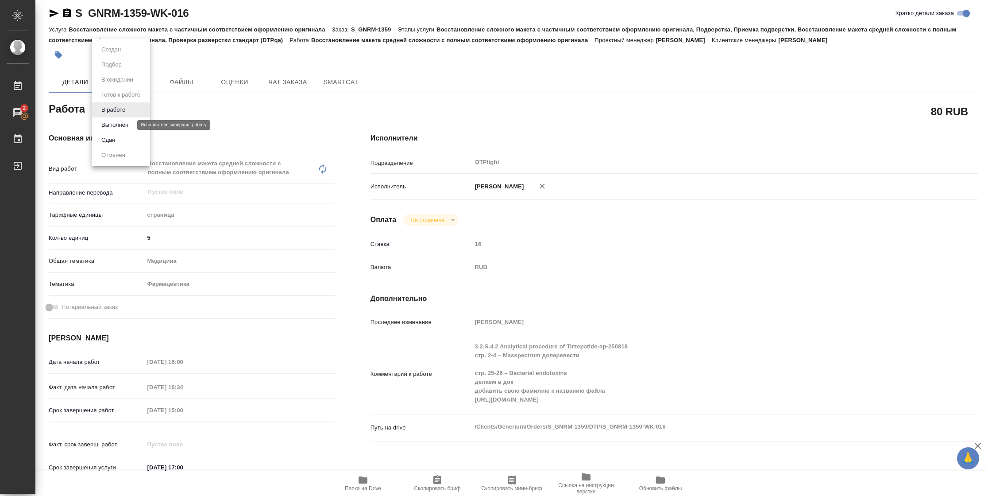
click at [125, 122] on button "Выполнен" at bounding box center [115, 125] width 32 height 10
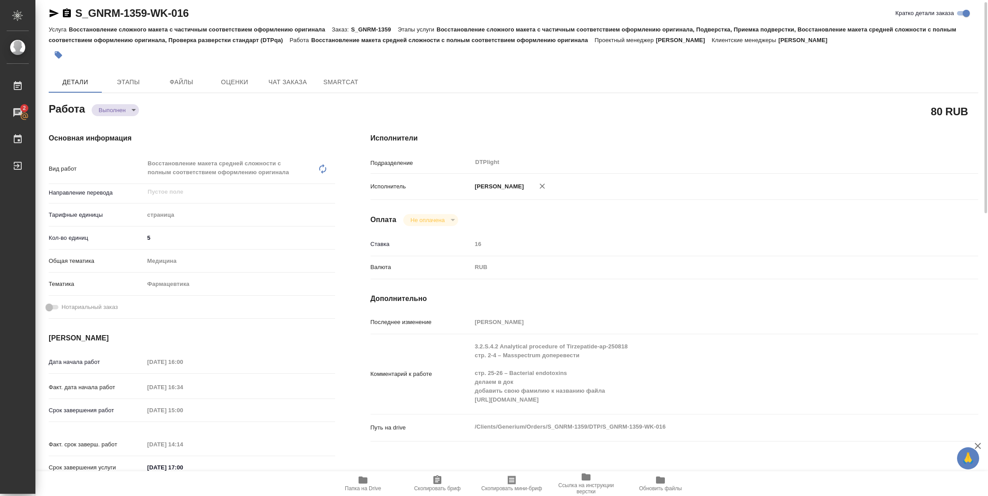
type textarea "x"
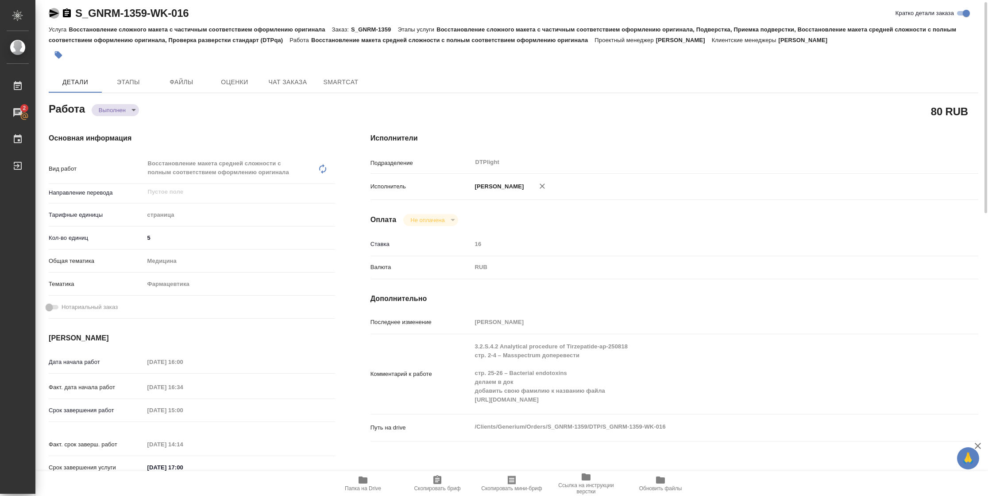
click at [55, 13] on icon "button" at bounding box center [54, 13] width 9 height 8
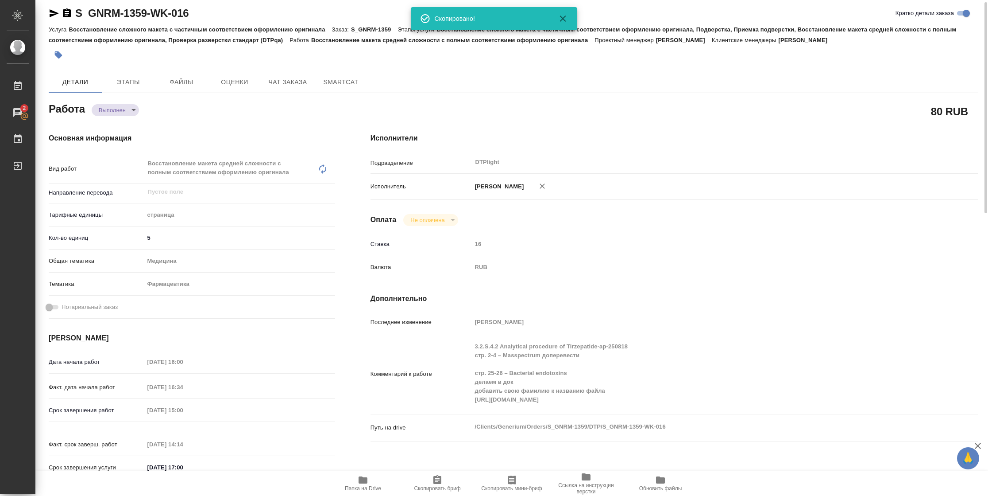
type textarea "x"
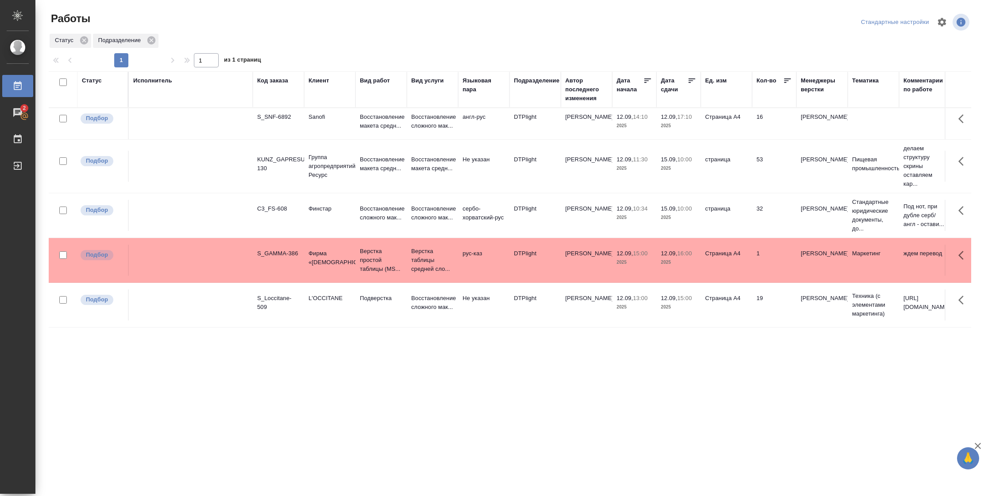
click at [695, 77] on icon at bounding box center [692, 80] width 9 height 9
